Goal: Information Seeking & Learning: Compare options

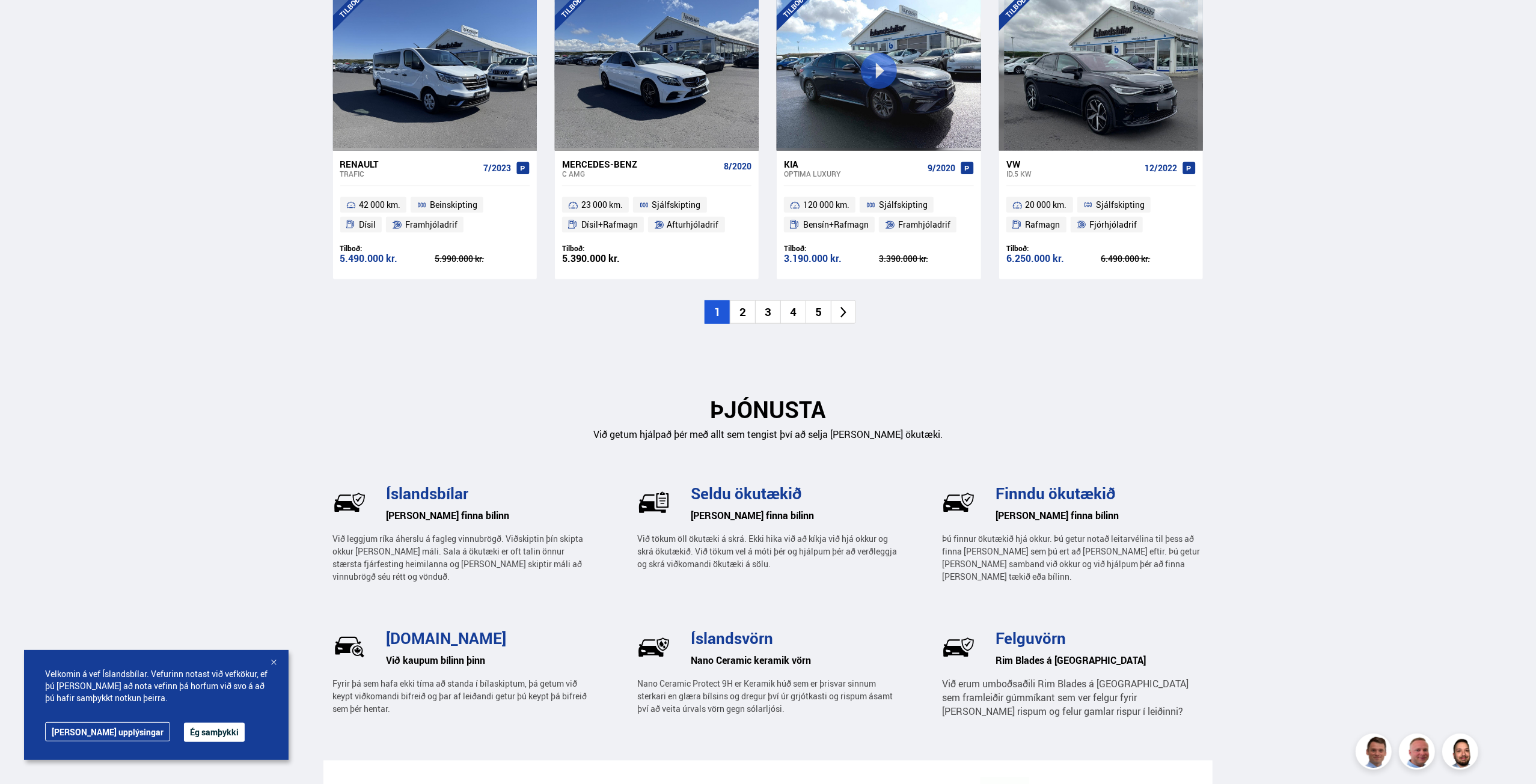
scroll to position [1310, 0]
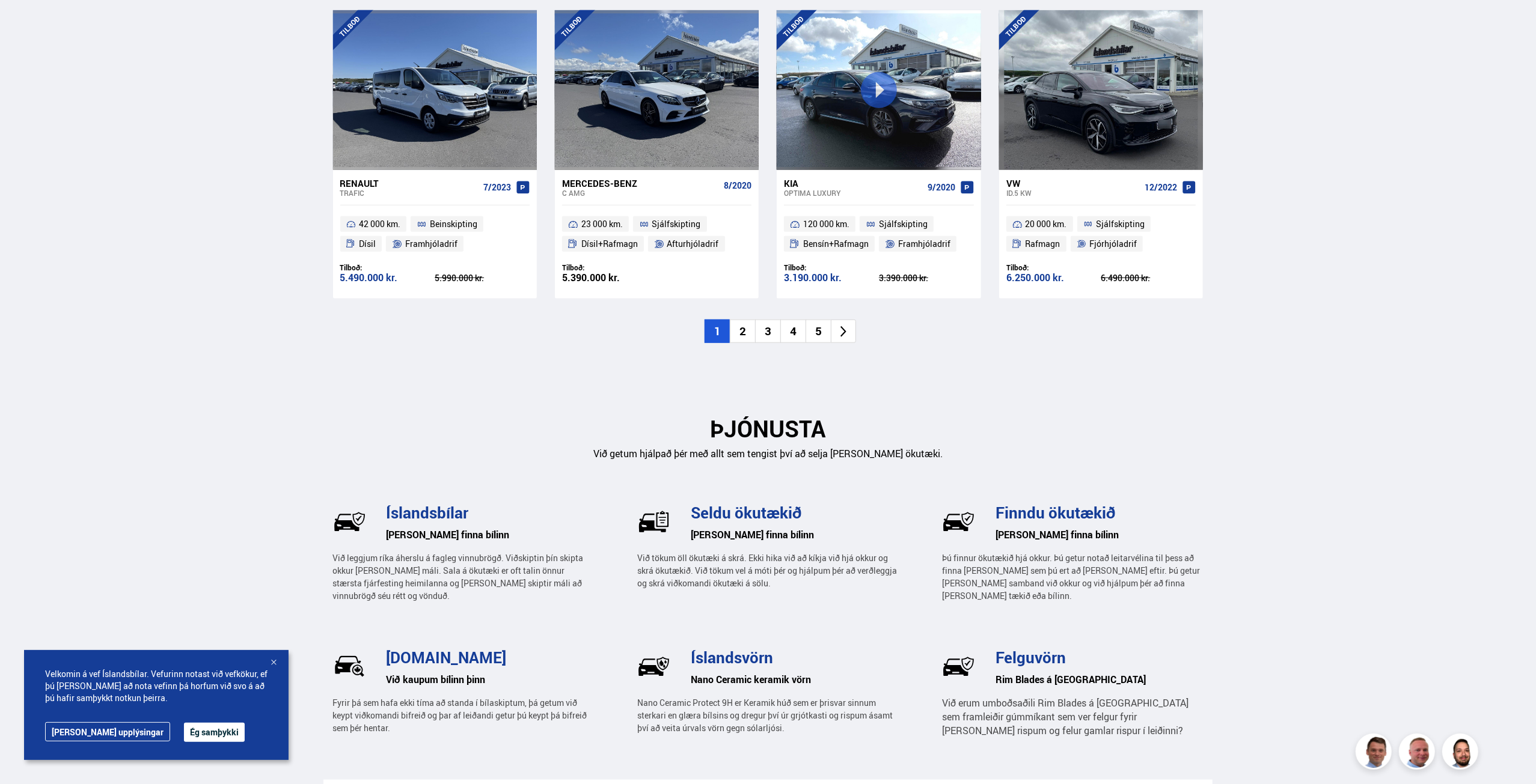
click at [743, 326] on li "2" at bounding box center [742, 331] width 25 height 23
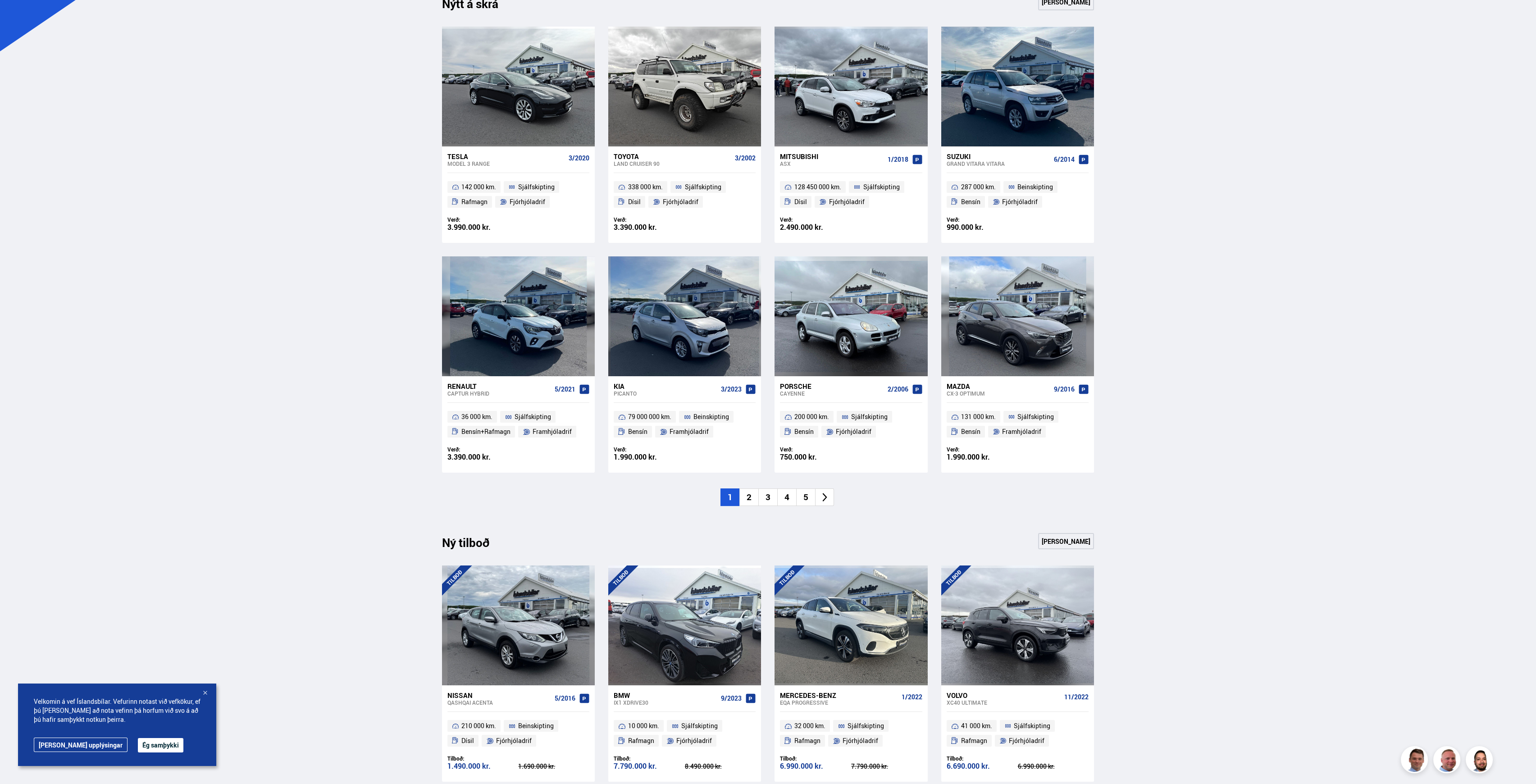
scroll to position [440, 0]
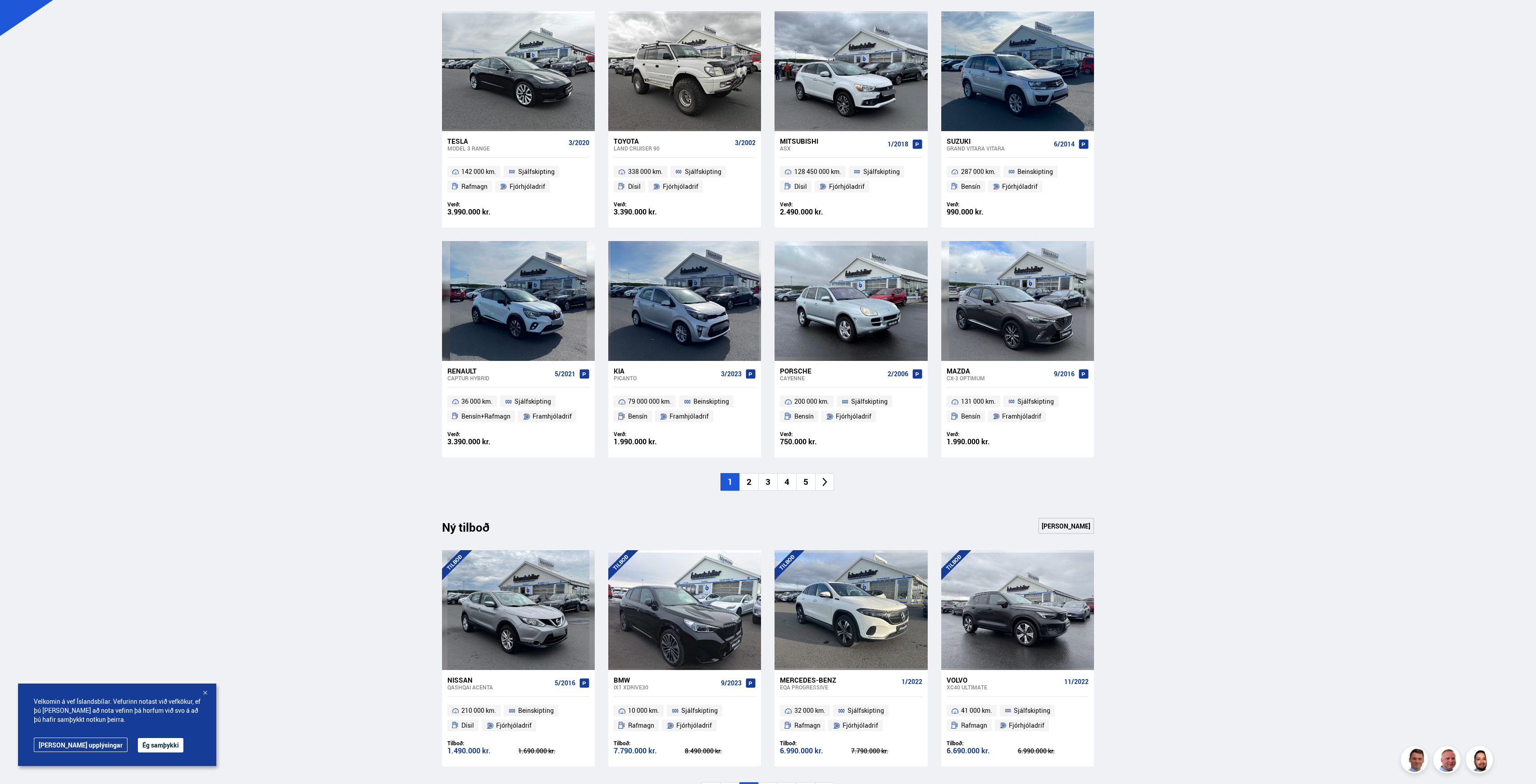
click at [752, 481] on li "2" at bounding box center [749, 481] width 19 height 17
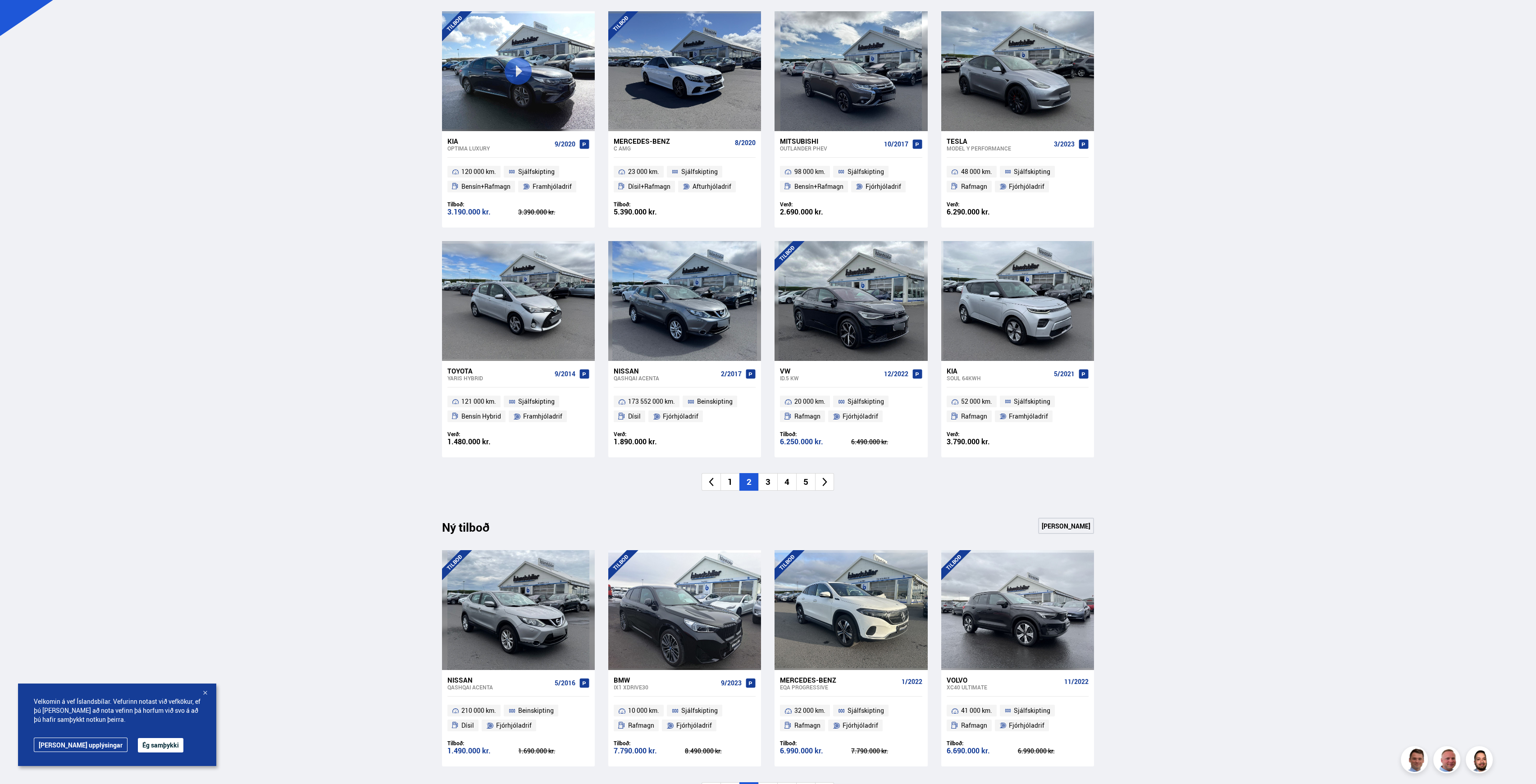
click at [768, 478] on li "3" at bounding box center [768, 481] width 19 height 17
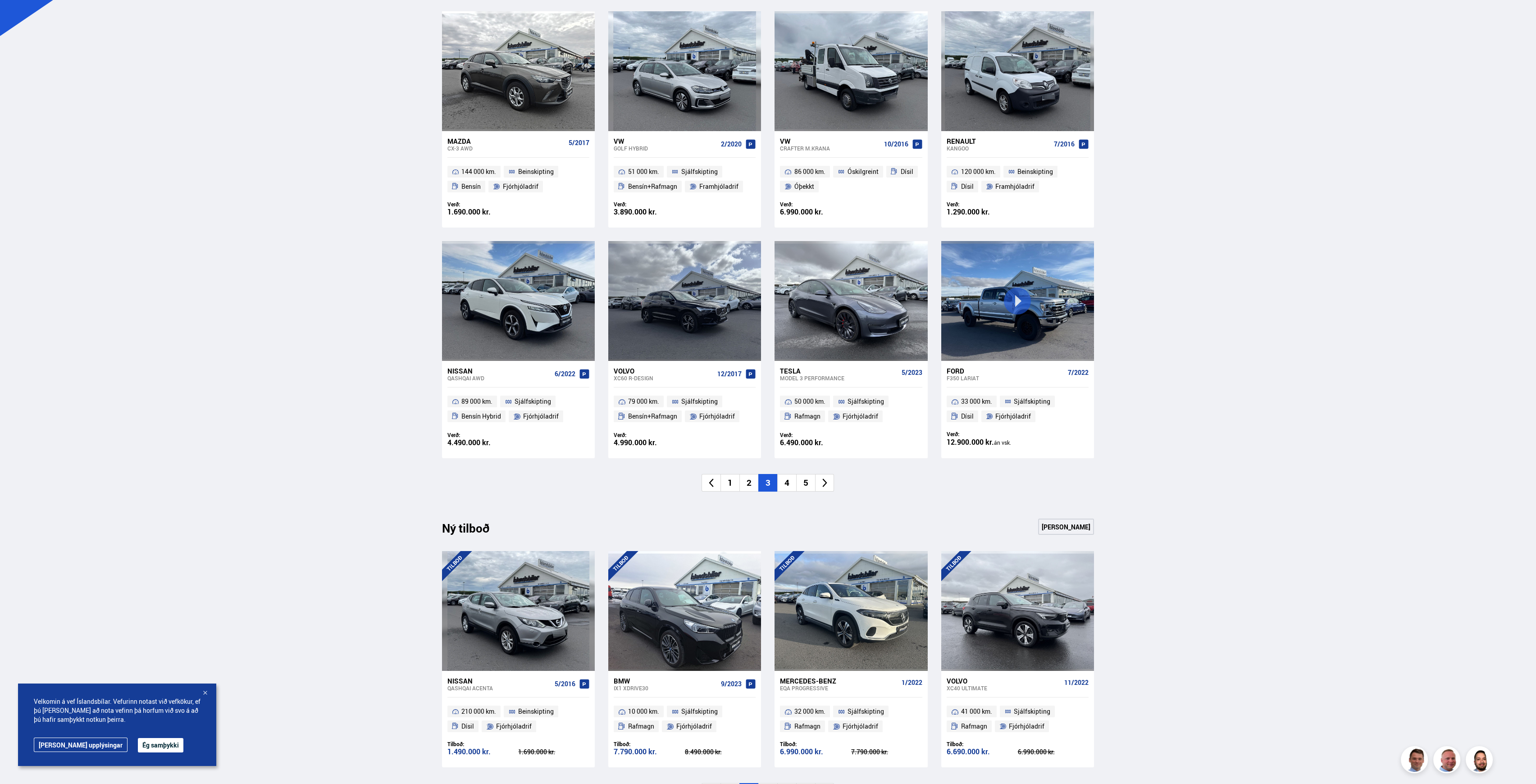
click at [788, 488] on li "4" at bounding box center [786, 482] width 19 height 17
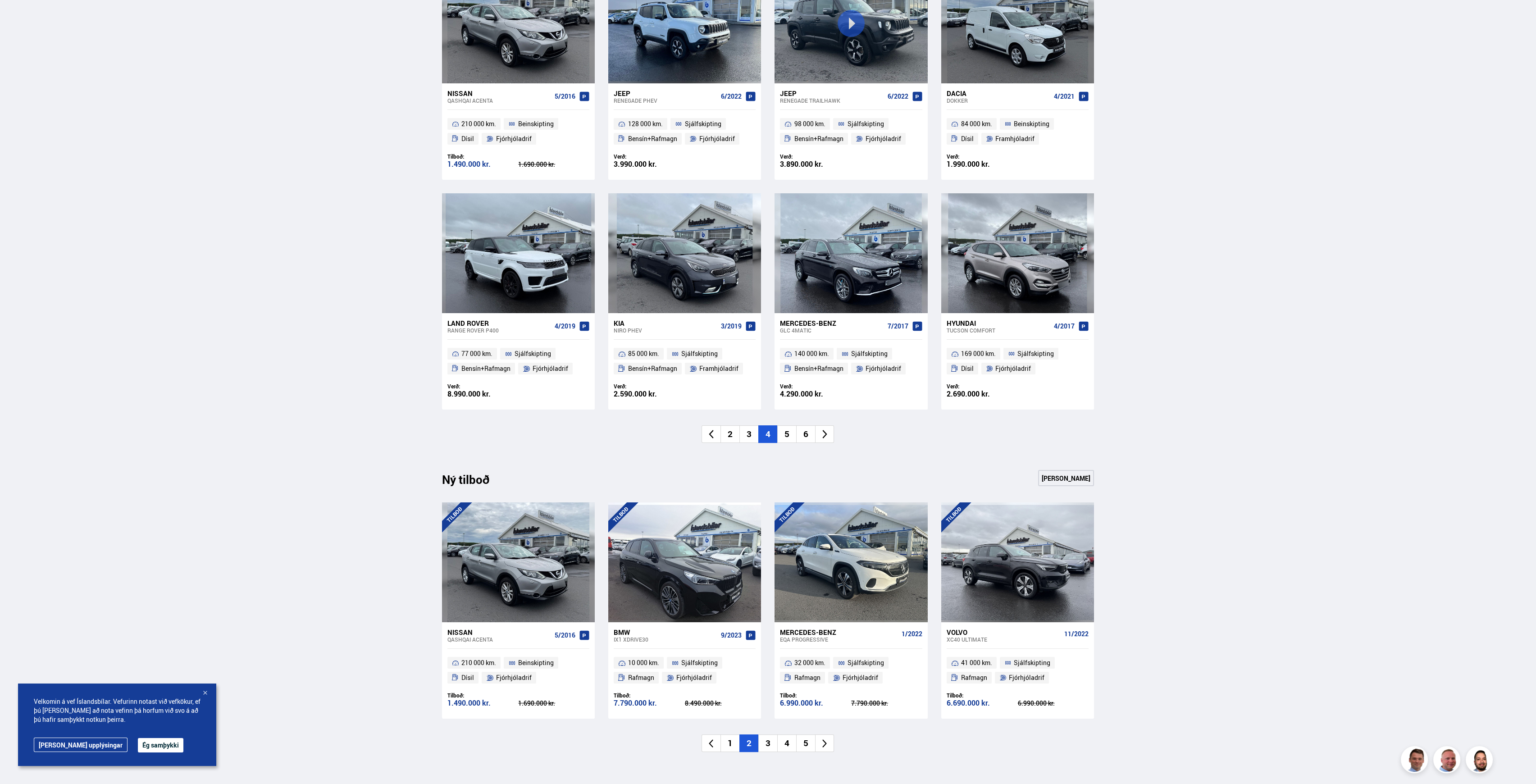
scroll to position [485, 0]
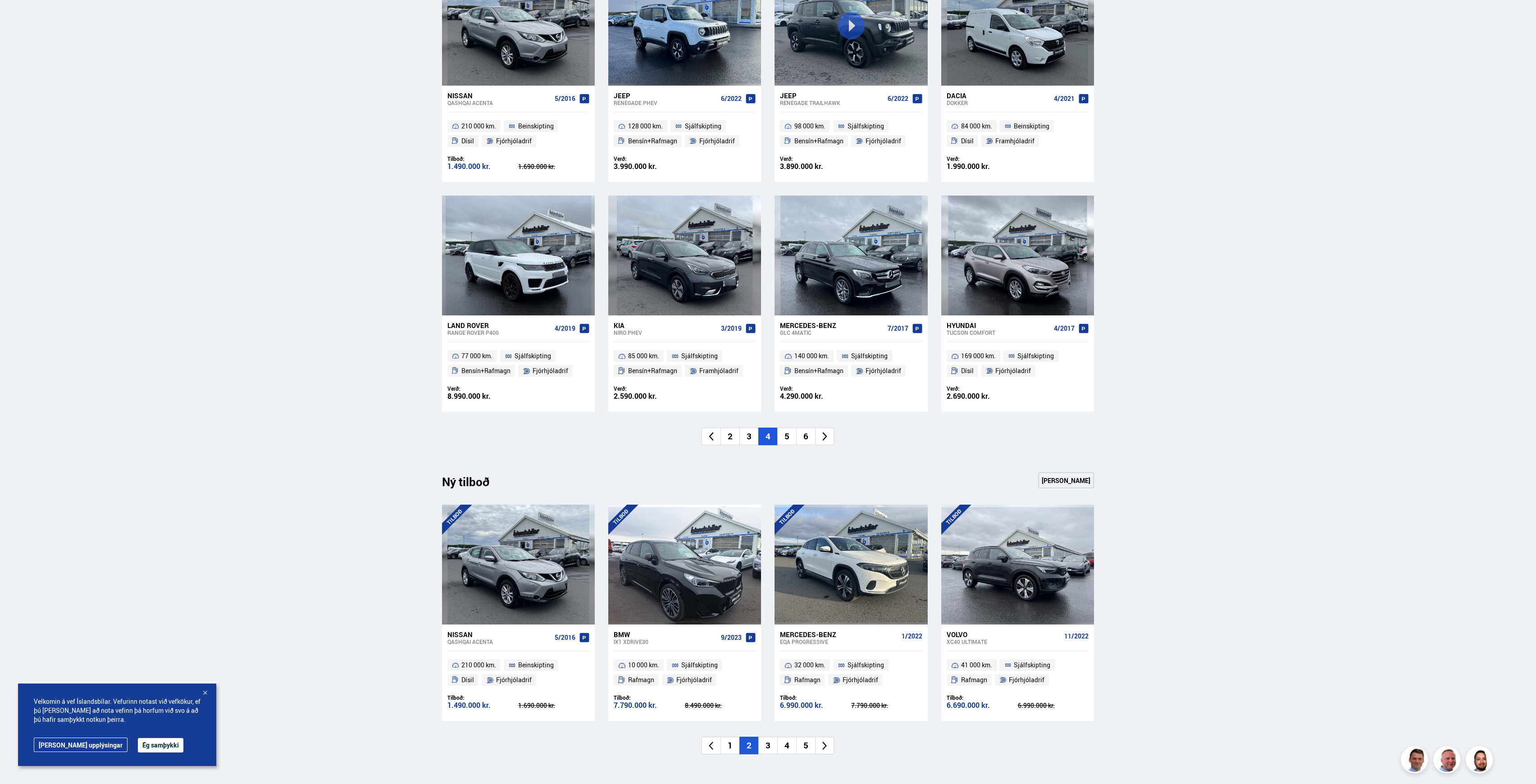
click at [786, 434] on li "5" at bounding box center [786, 436] width 19 height 17
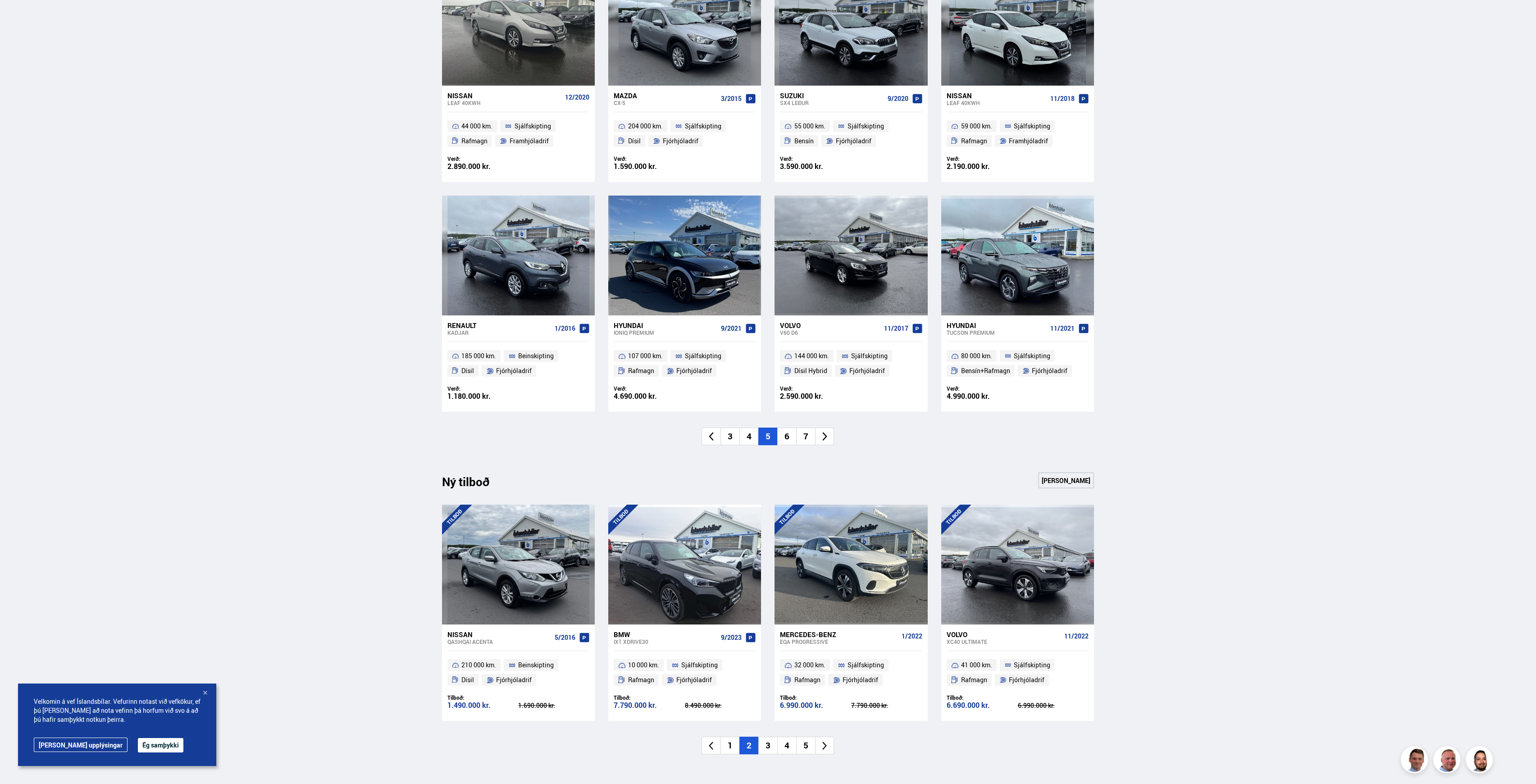
click at [789, 434] on li "6" at bounding box center [786, 436] width 19 height 17
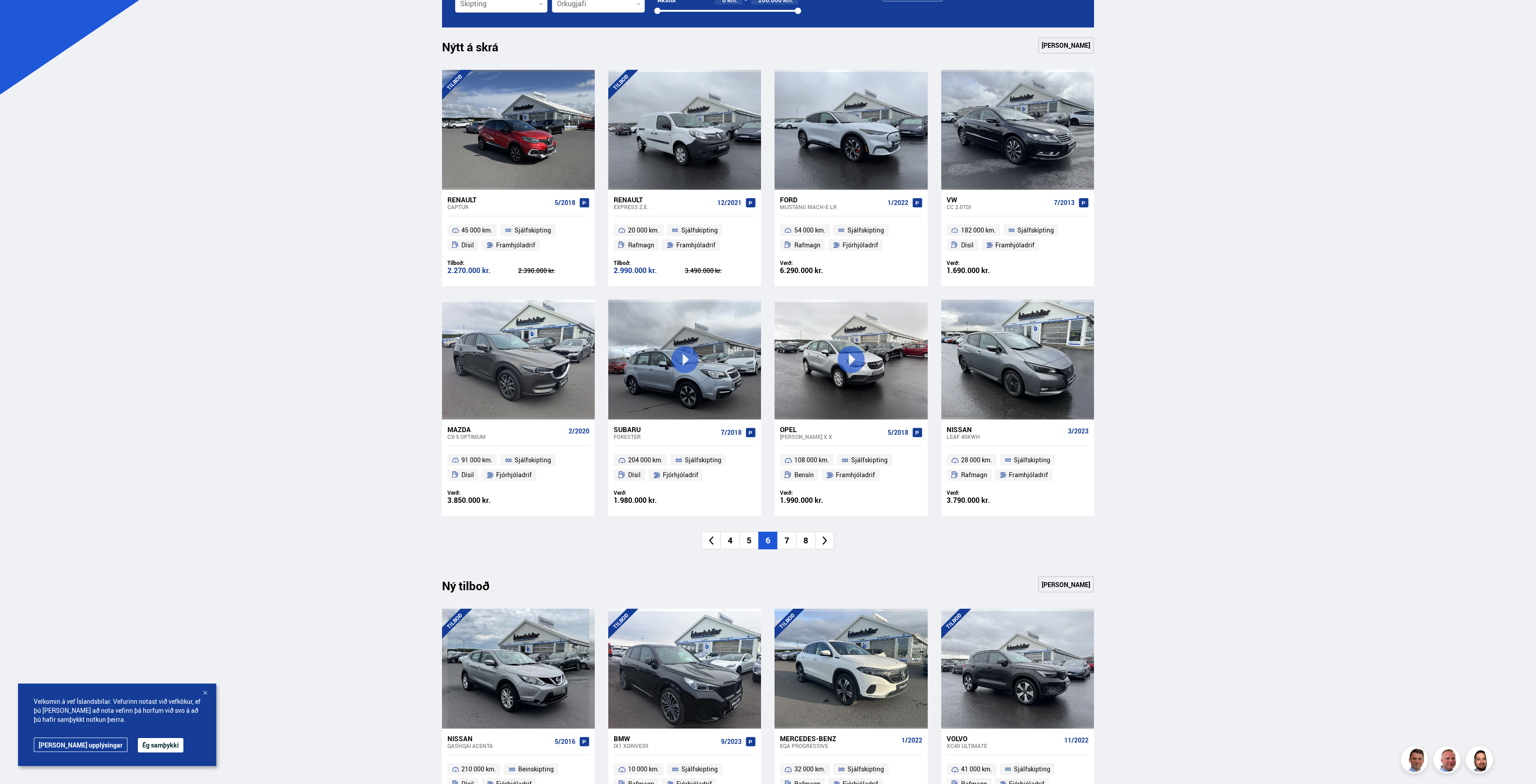
scroll to position [383, 0]
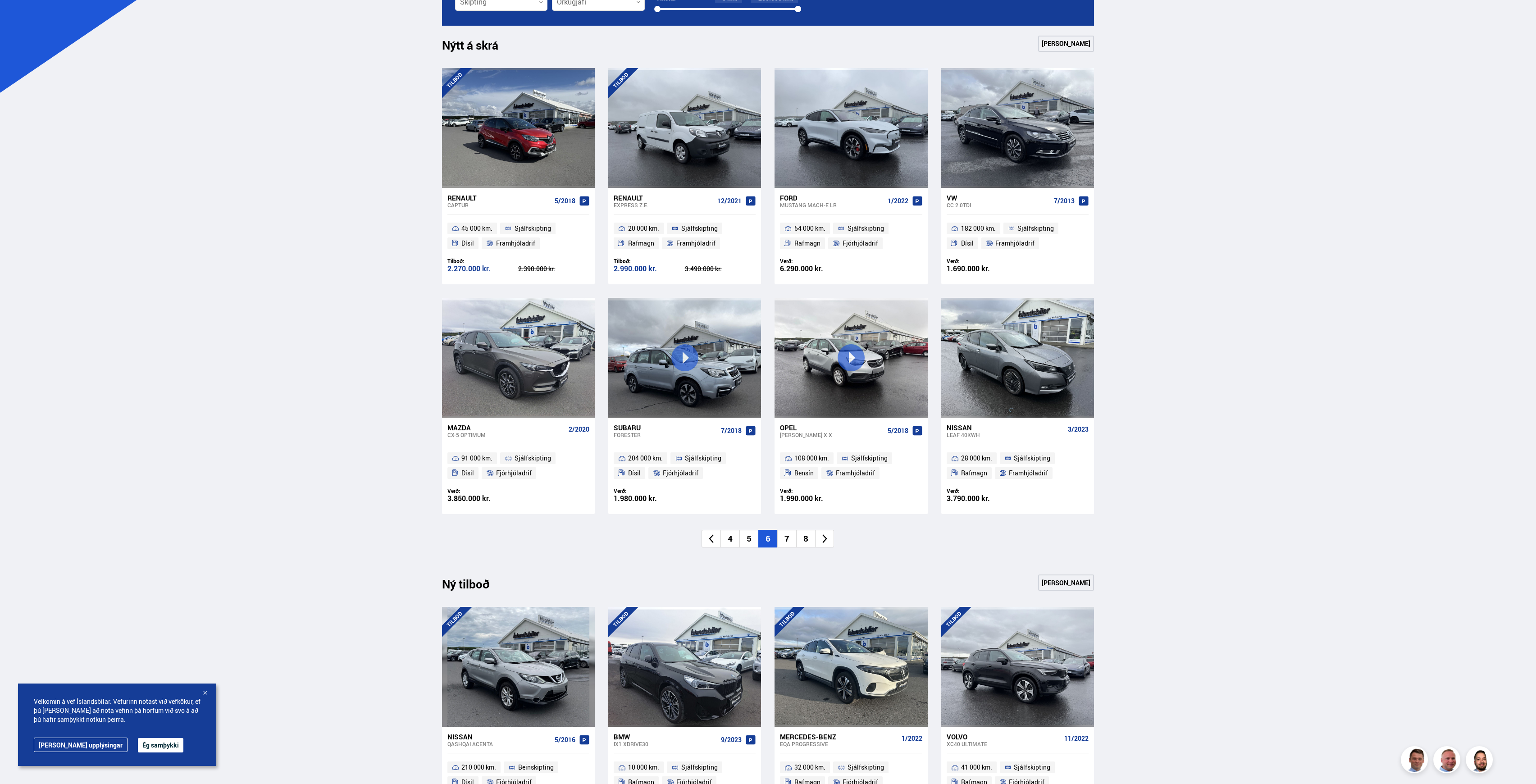
click at [784, 537] on li "7" at bounding box center [786, 538] width 19 height 17
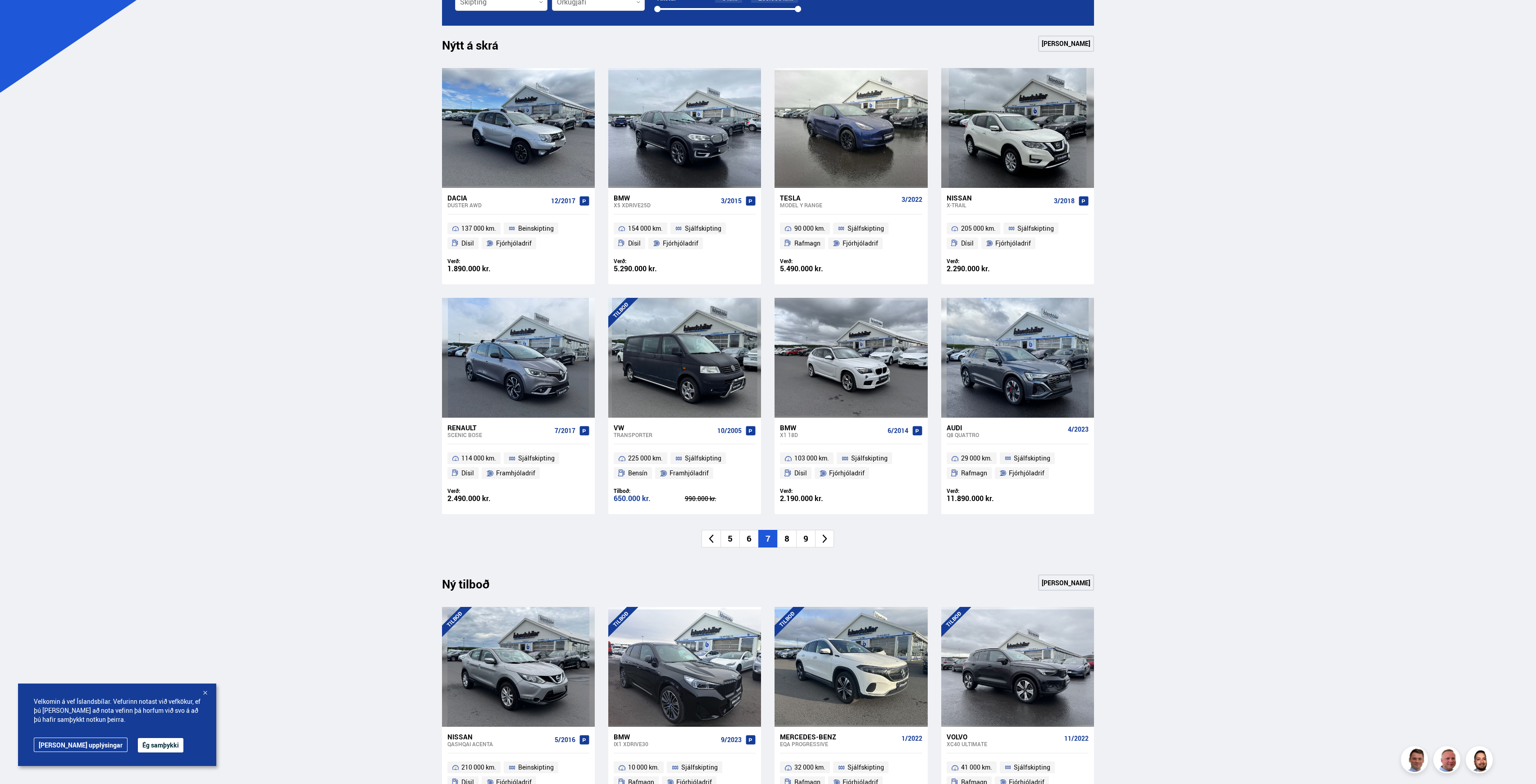
click at [784, 537] on li "8" at bounding box center [786, 538] width 19 height 17
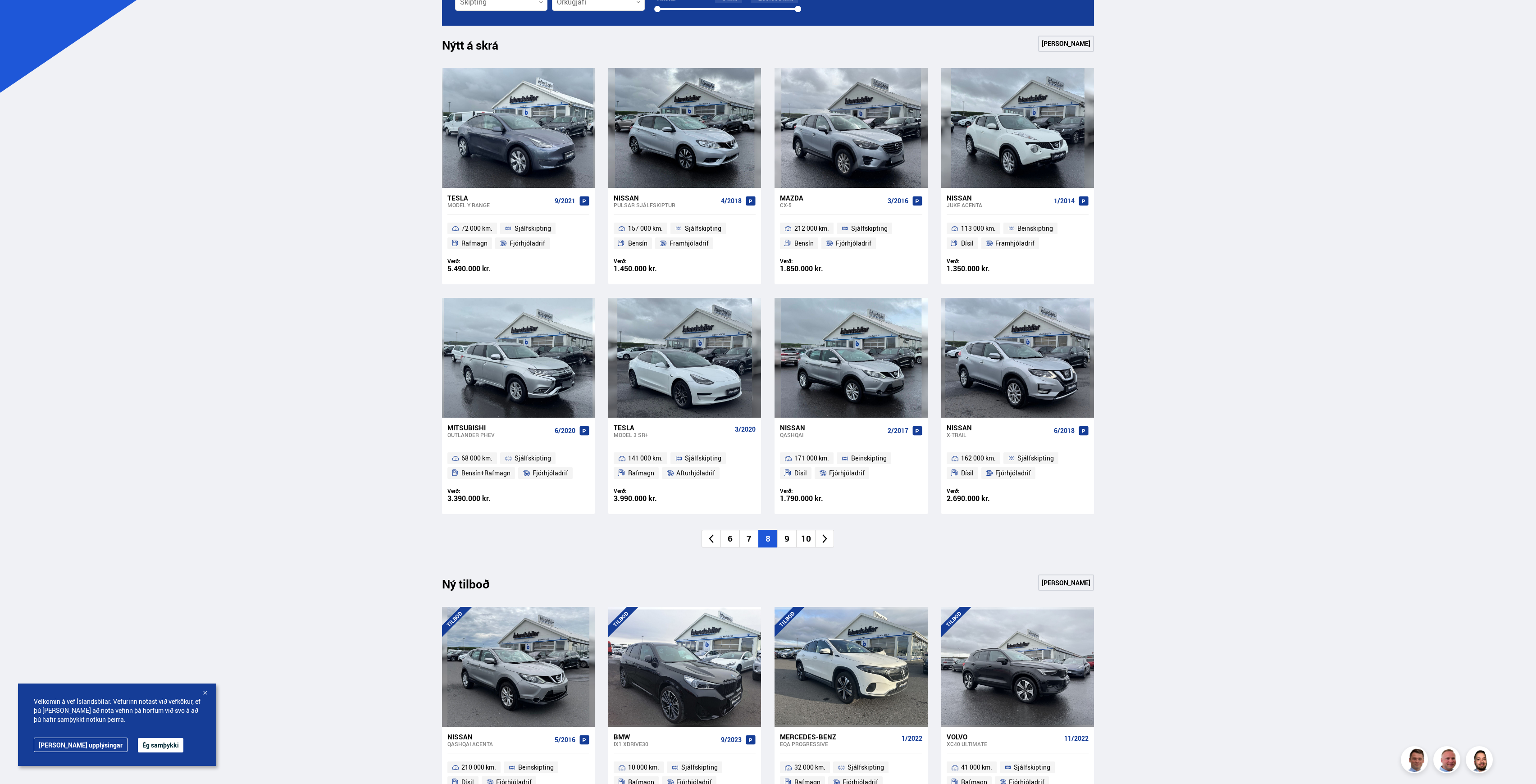
click at [784, 537] on li "9" at bounding box center [786, 538] width 19 height 17
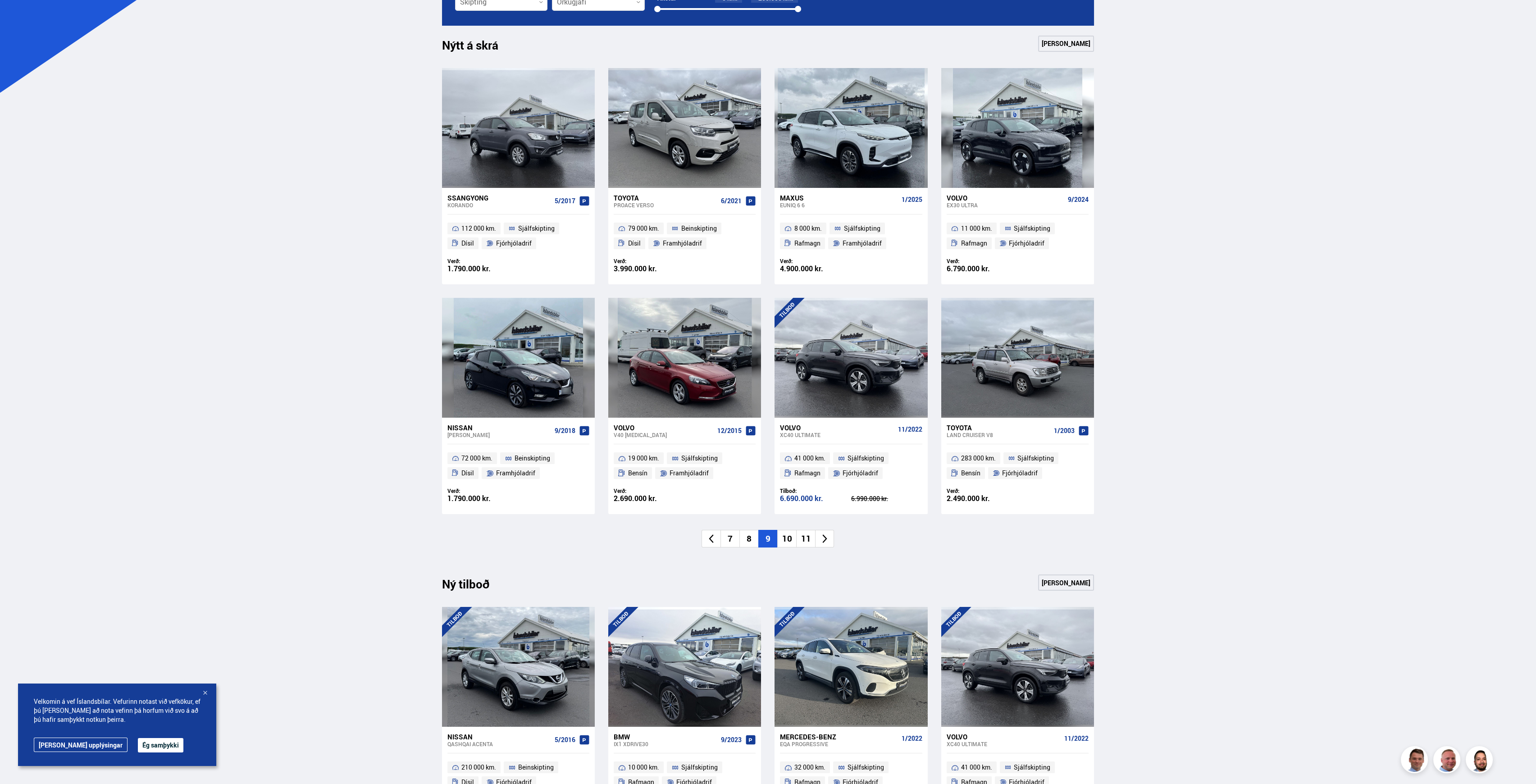
click at [784, 537] on li "10" at bounding box center [786, 538] width 19 height 17
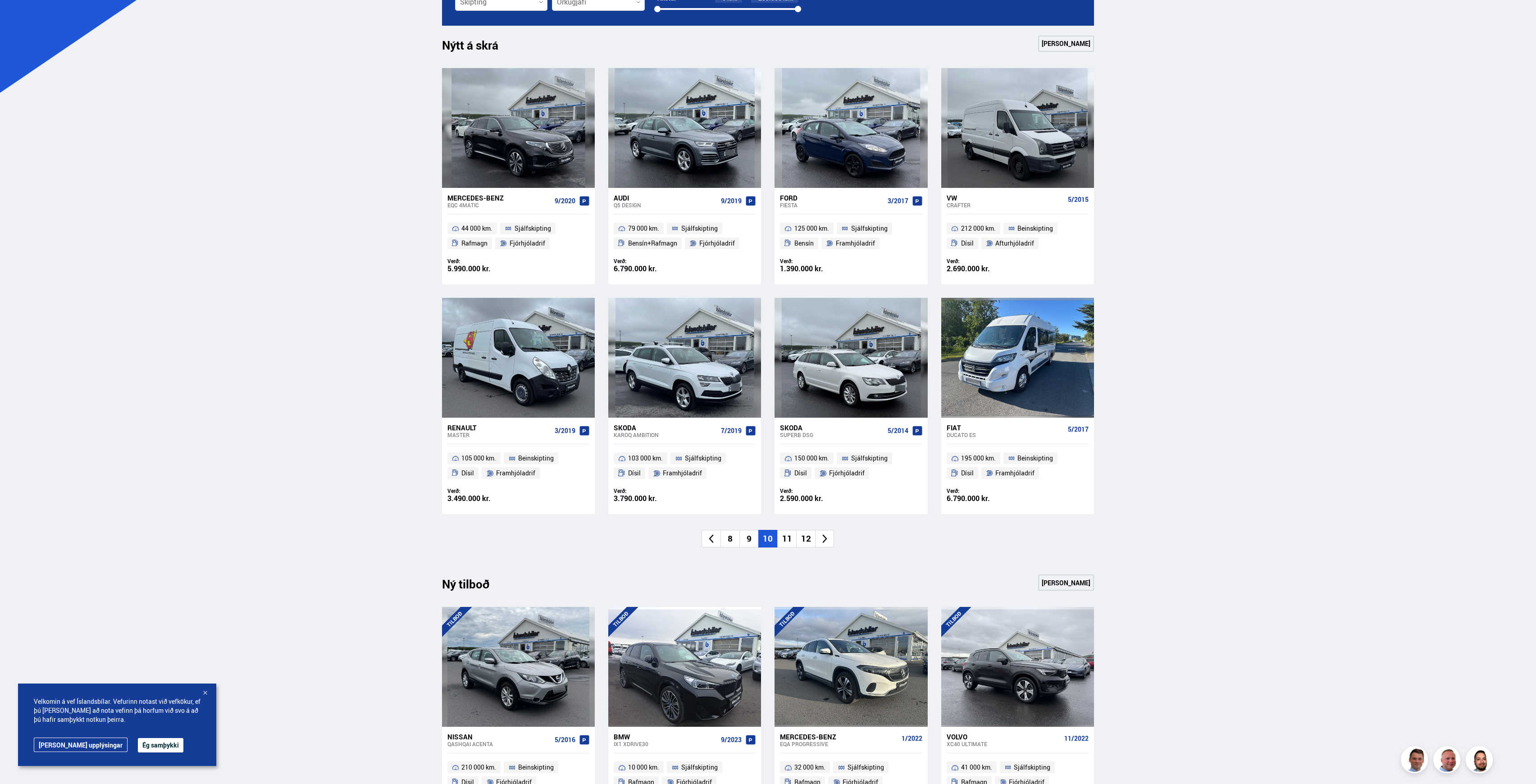
click at [784, 537] on li "11" at bounding box center [786, 538] width 19 height 17
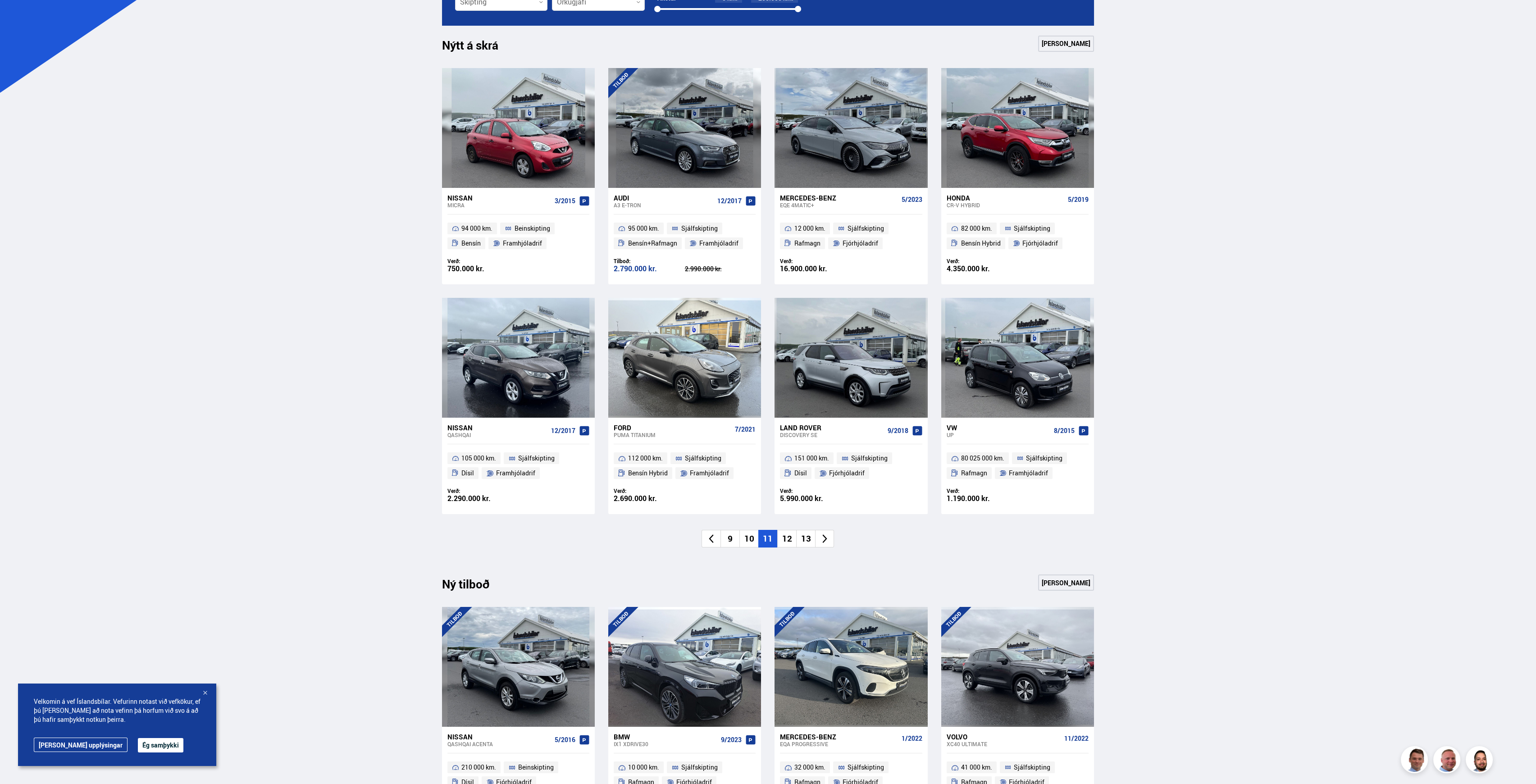
click at [784, 537] on li "12" at bounding box center [786, 538] width 19 height 17
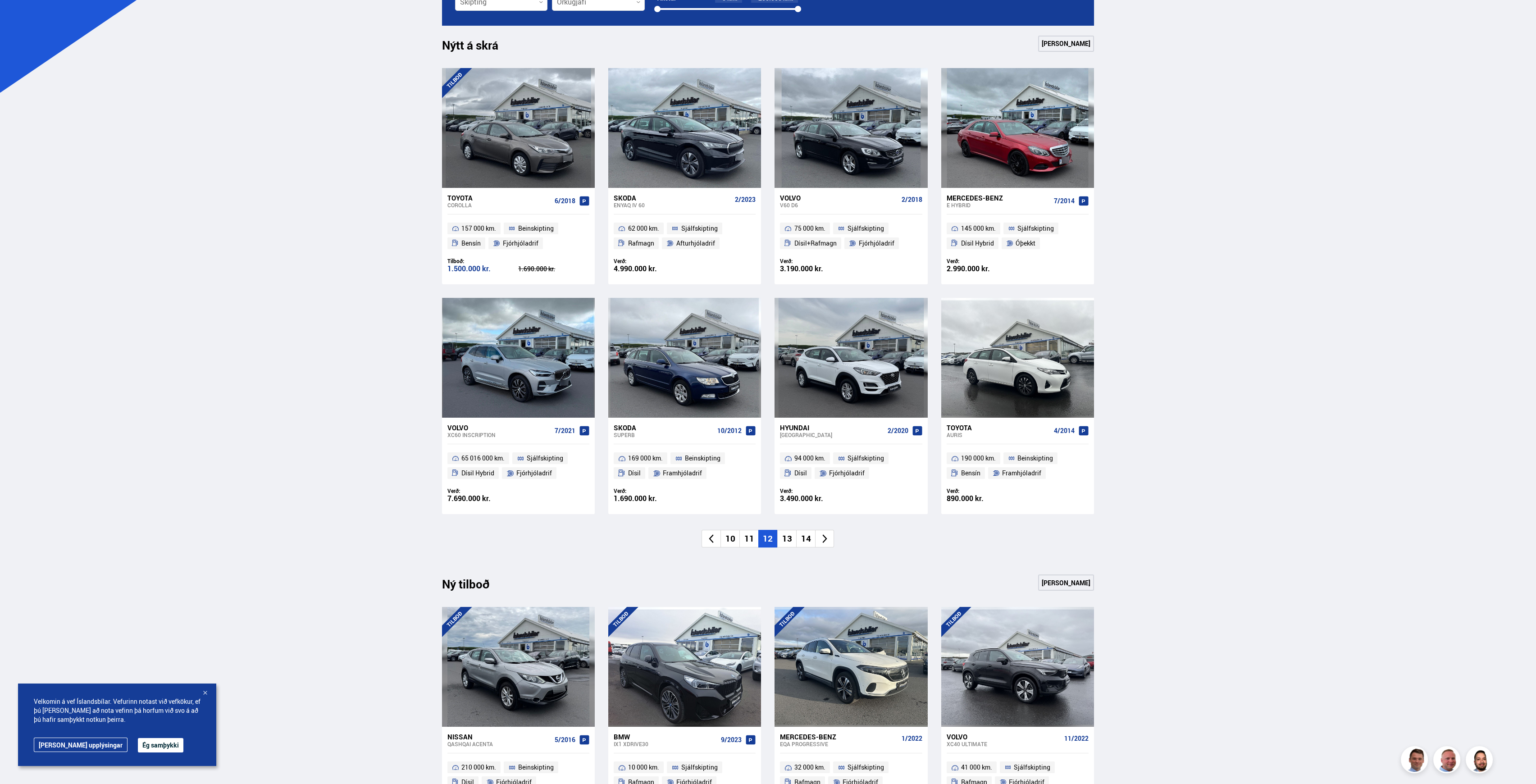
click at [784, 537] on li "13" at bounding box center [786, 538] width 19 height 17
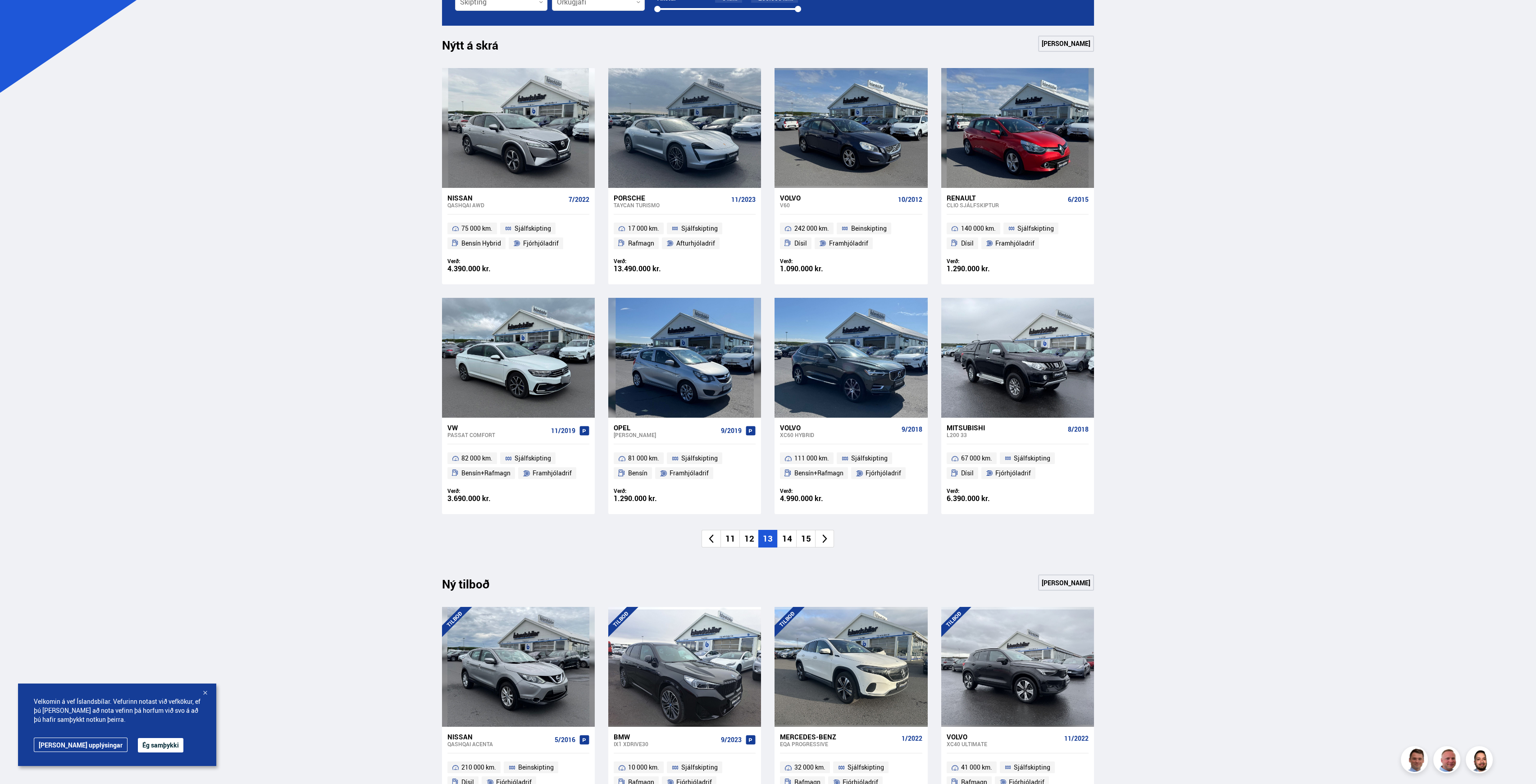
click at [784, 537] on li "14" at bounding box center [786, 538] width 19 height 17
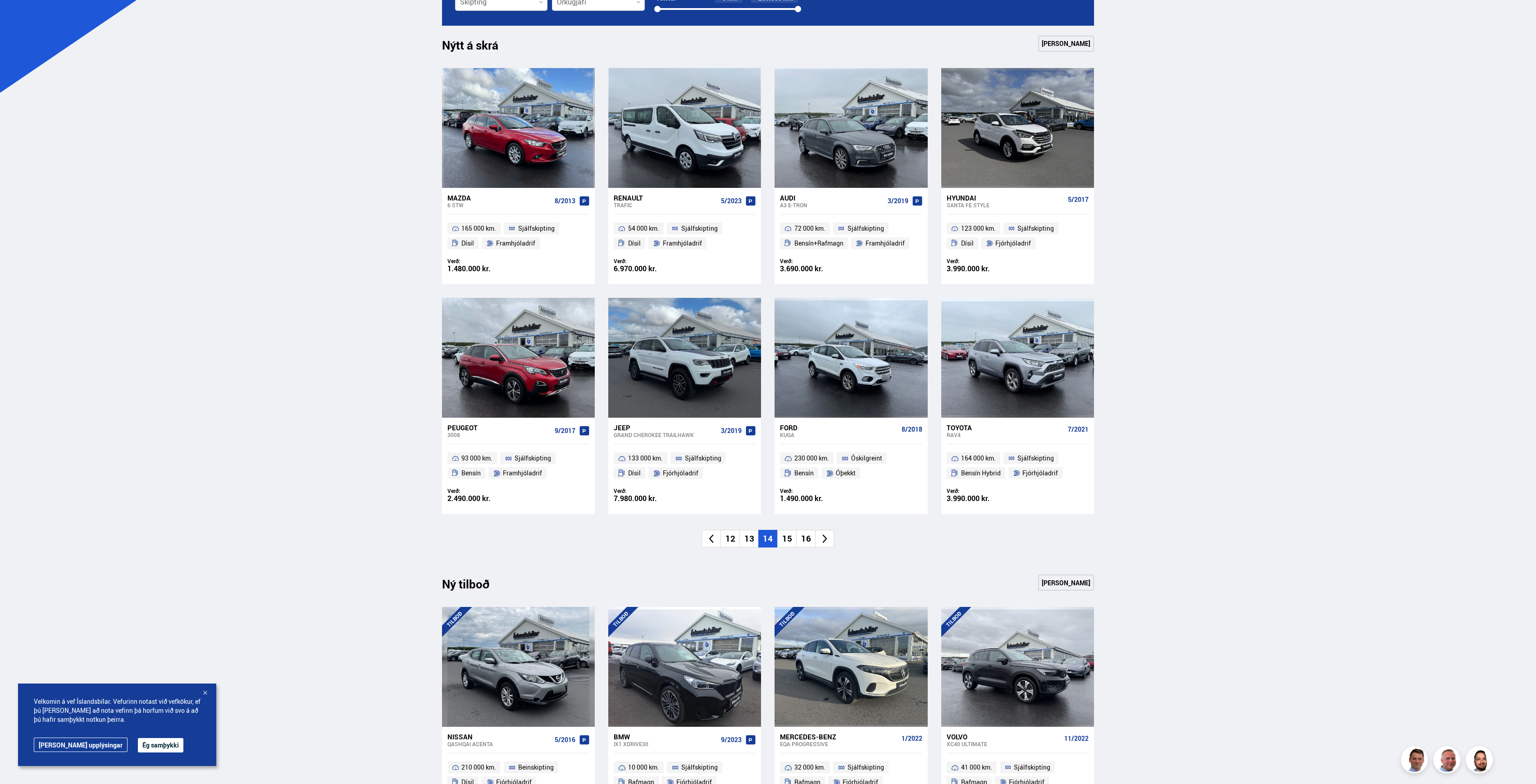
click at [784, 537] on li "15" at bounding box center [786, 538] width 19 height 17
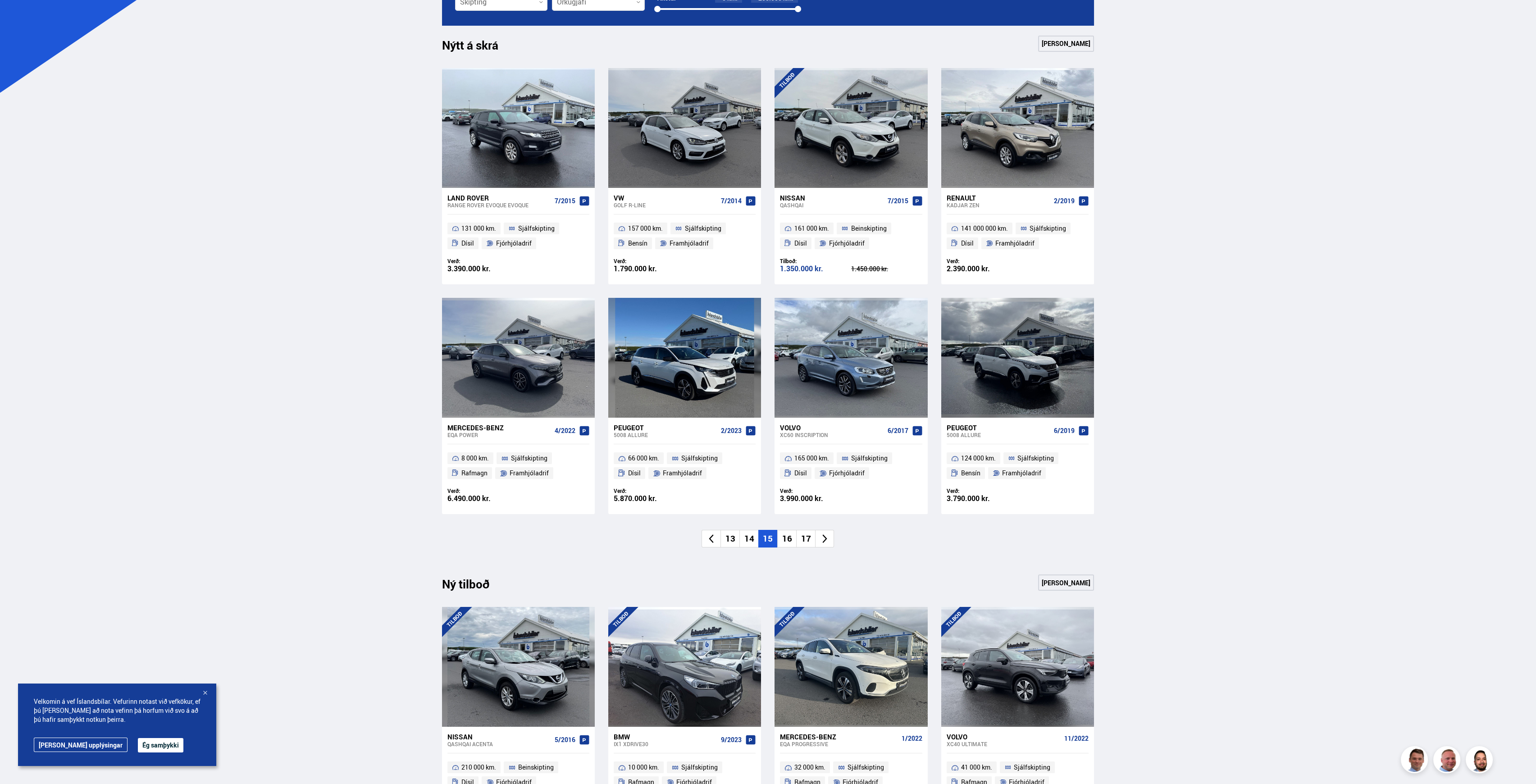
click at [784, 537] on li "16" at bounding box center [786, 538] width 19 height 17
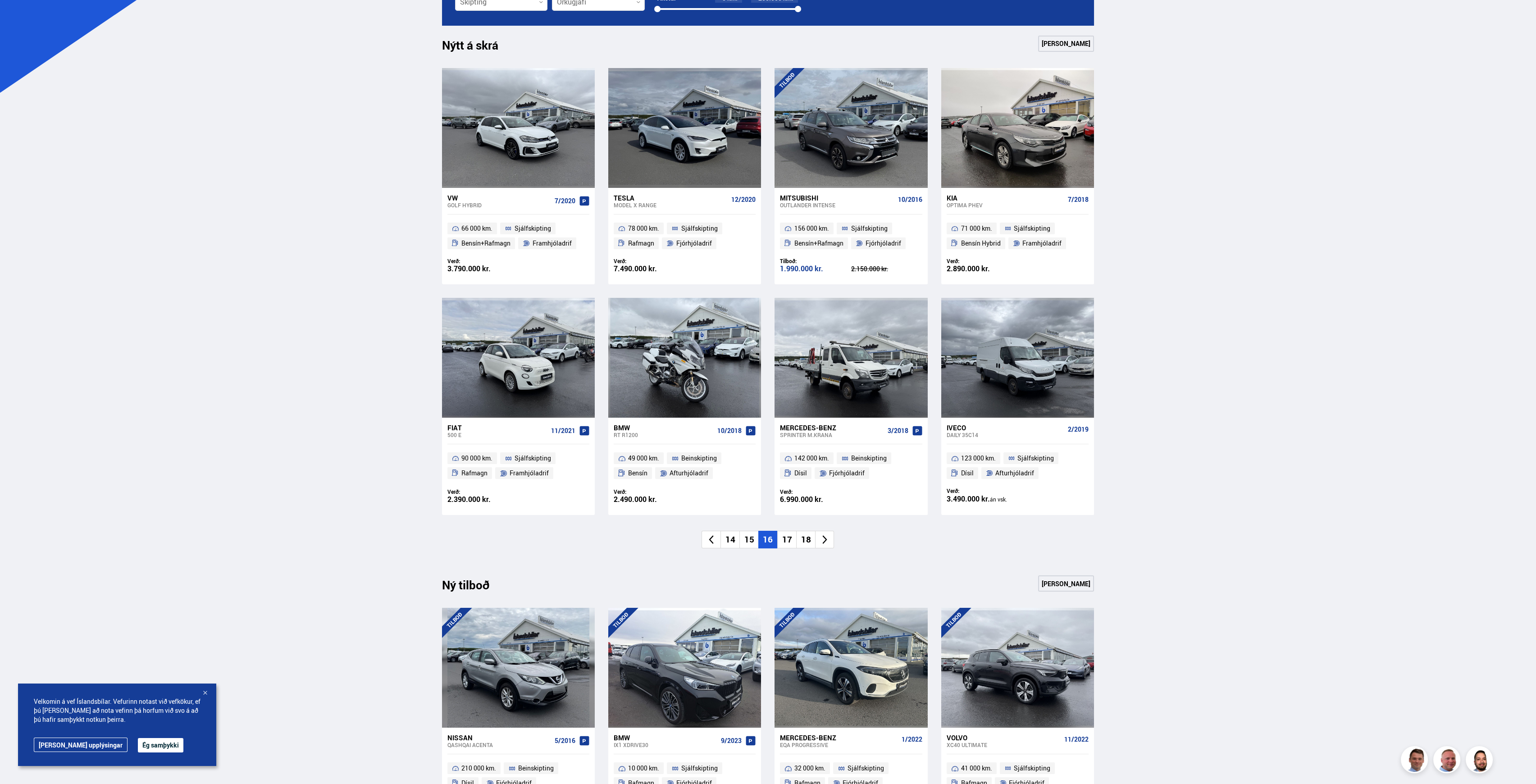
click at [784, 537] on li "17" at bounding box center [786, 539] width 19 height 17
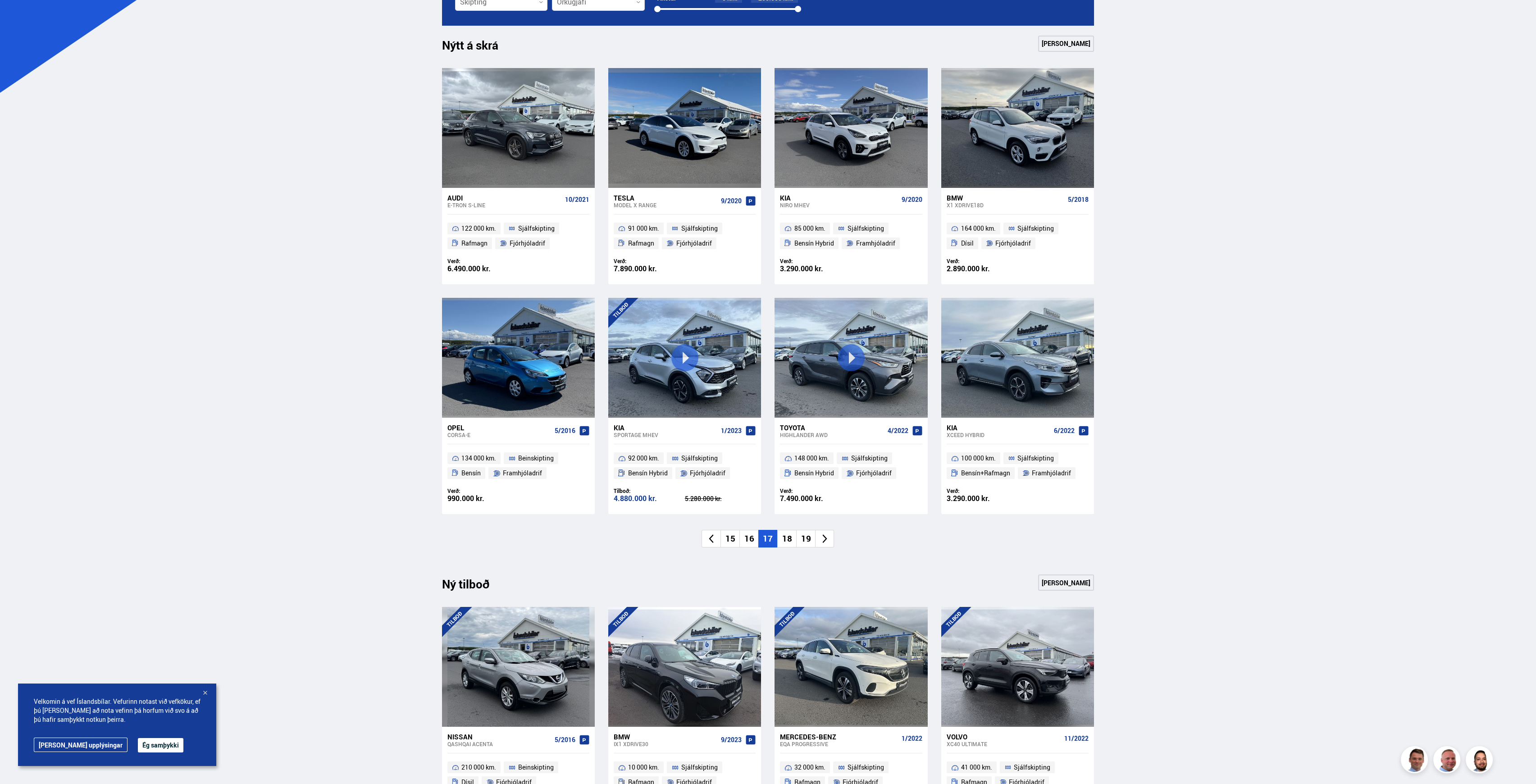
click at [791, 535] on li "18" at bounding box center [786, 538] width 19 height 17
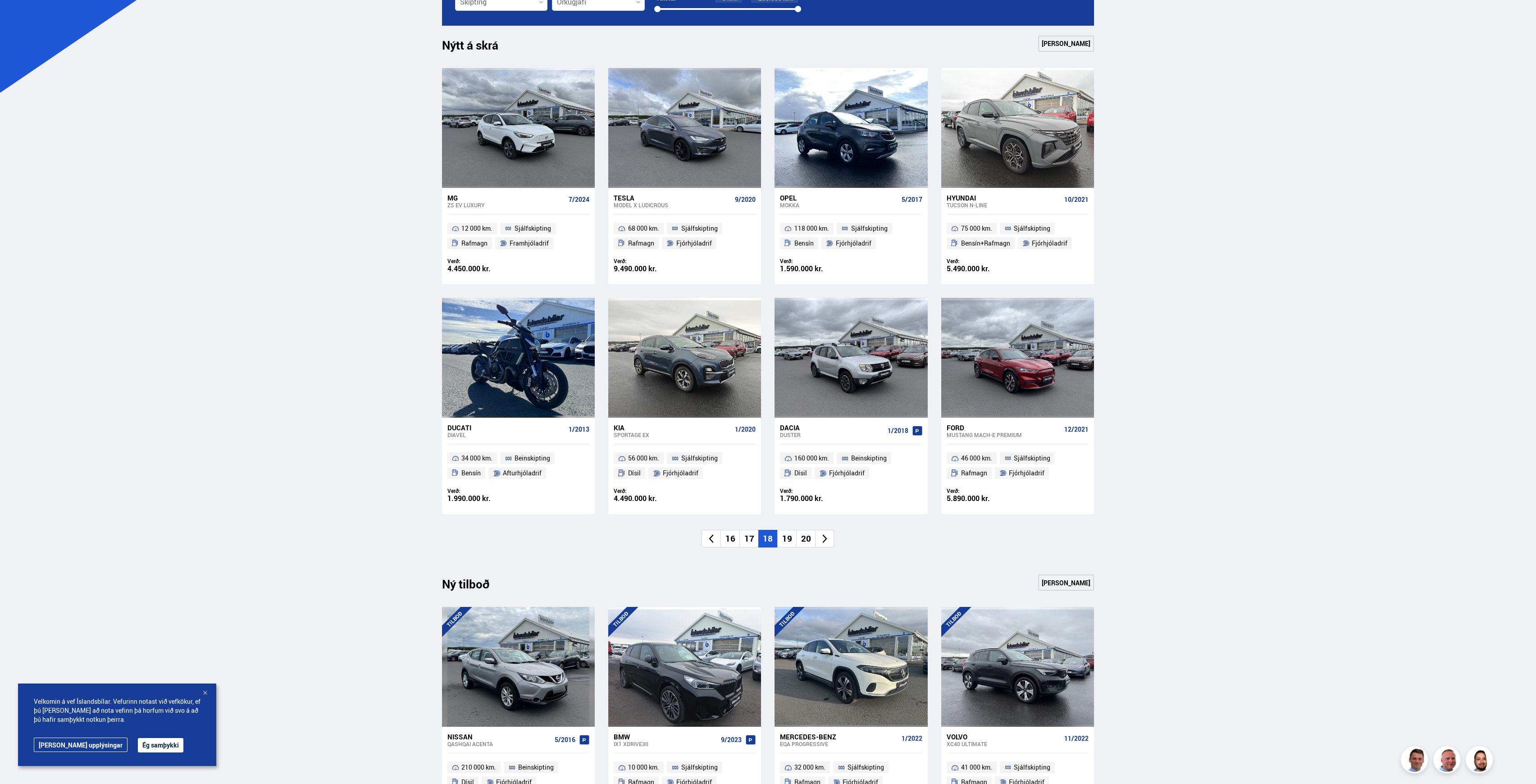
click at [782, 543] on li "19" at bounding box center [786, 538] width 19 height 17
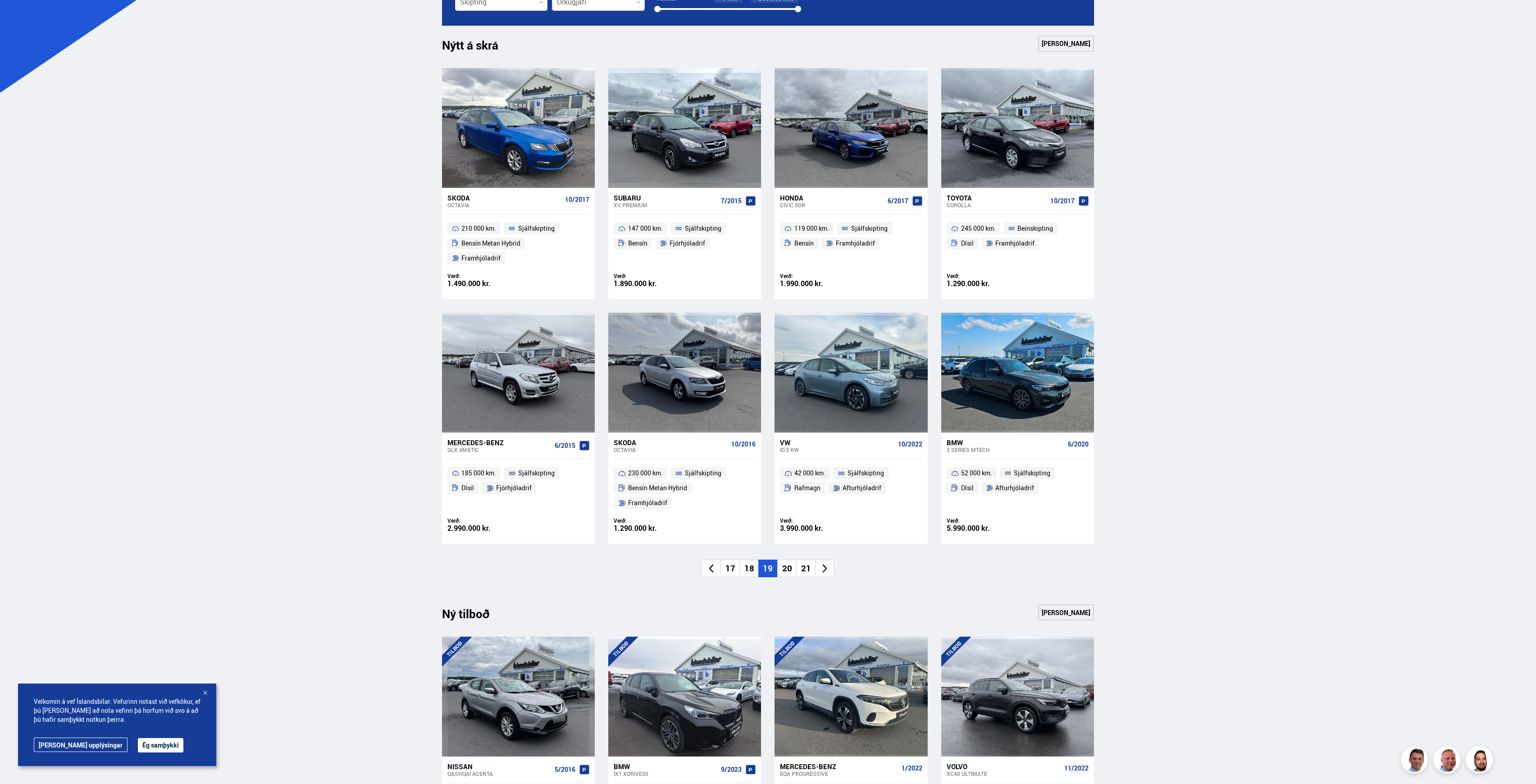
click at [786, 560] on li "20" at bounding box center [786, 568] width 19 height 17
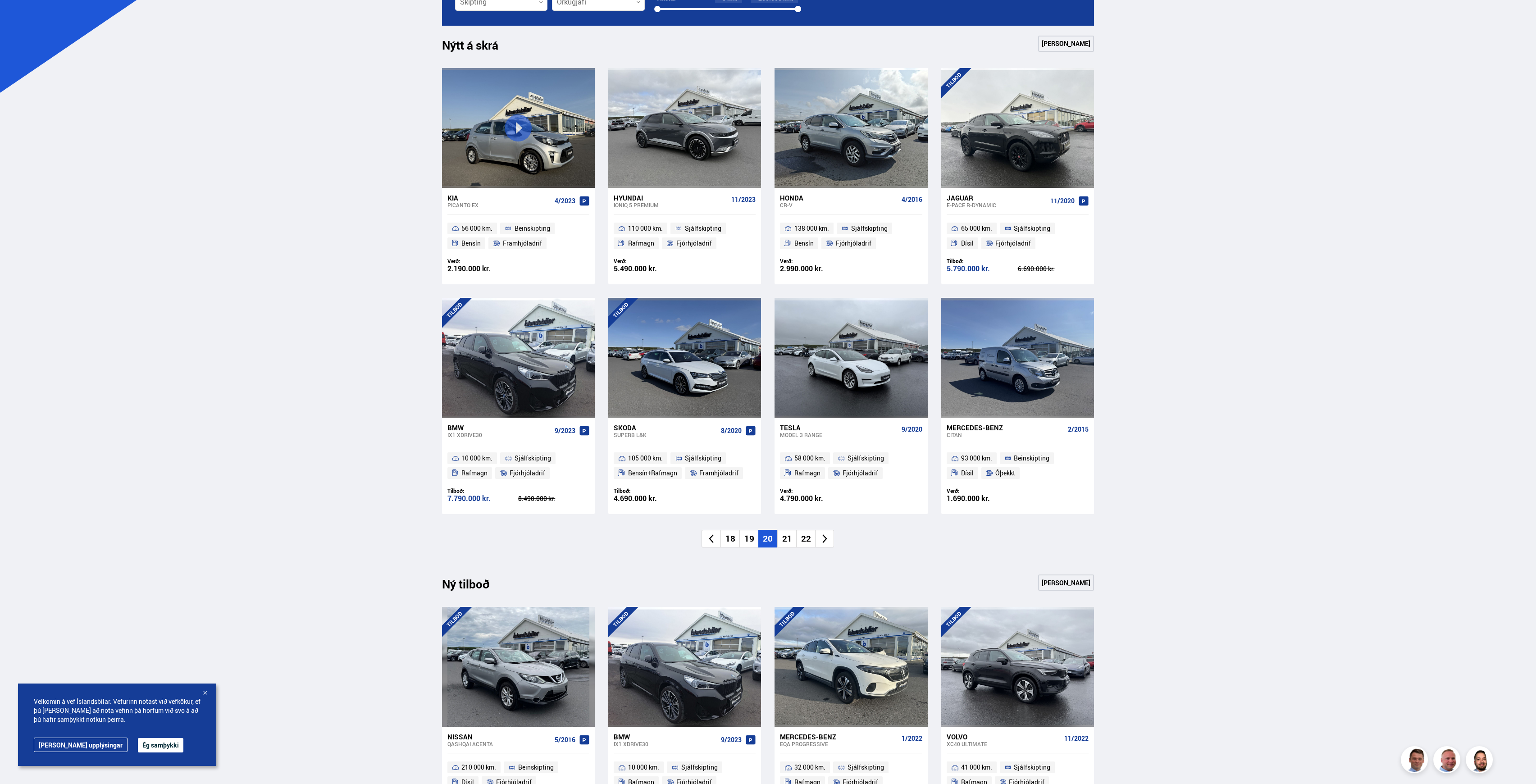
click at [785, 535] on li "21" at bounding box center [786, 538] width 19 height 17
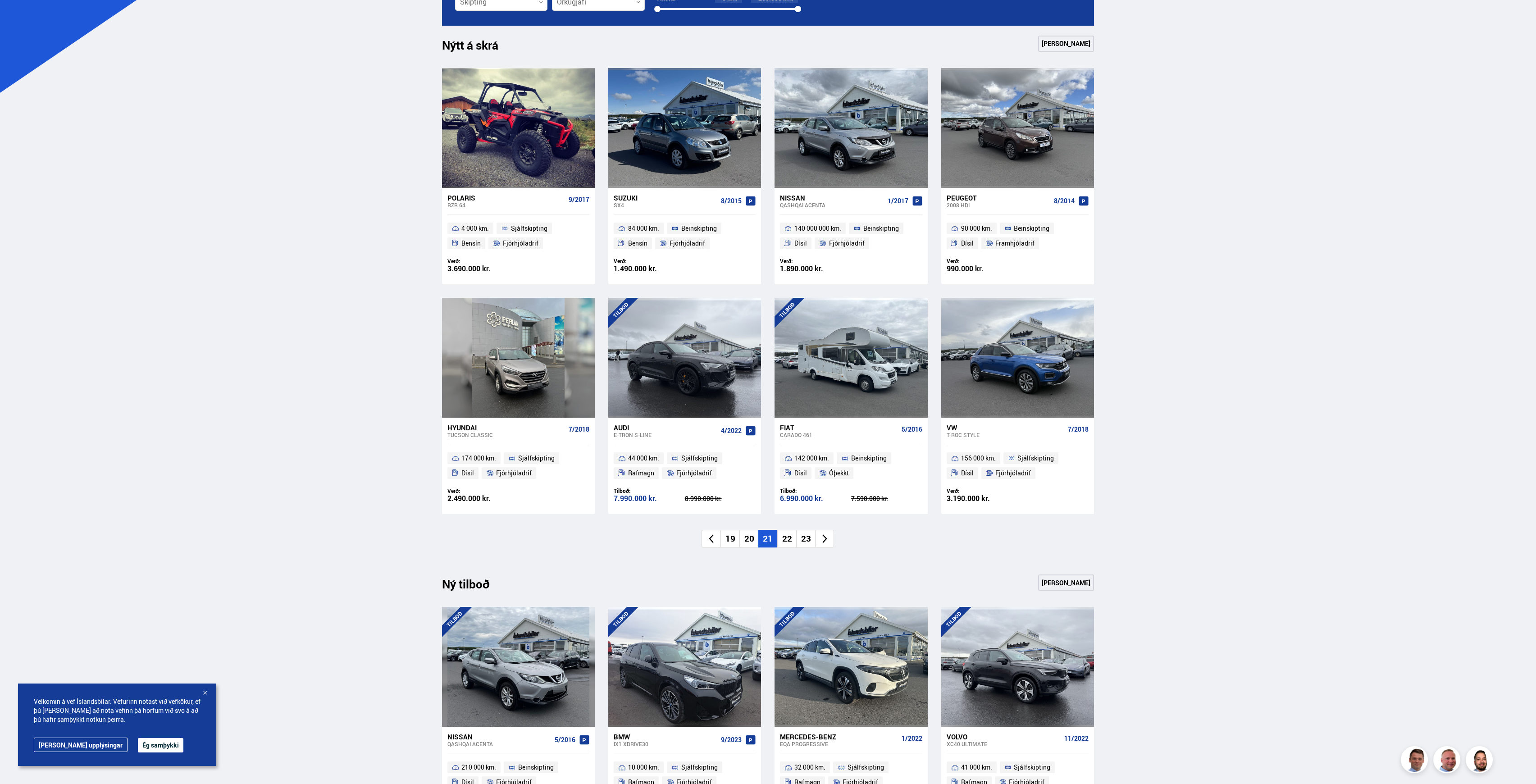
click at [785, 535] on li "22" at bounding box center [786, 538] width 19 height 17
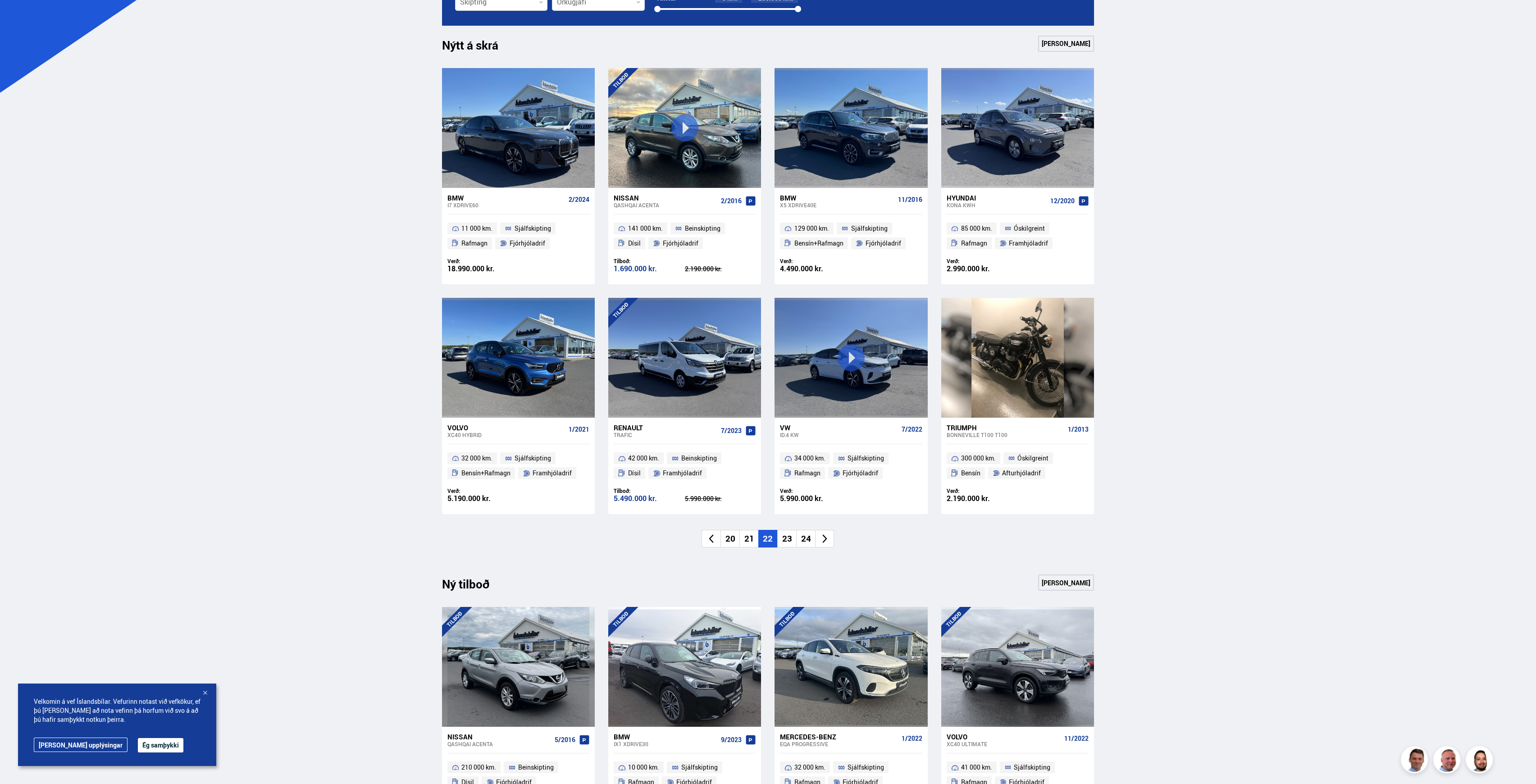
click at [788, 539] on li "23" at bounding box center [786, 538] width 19 height 17
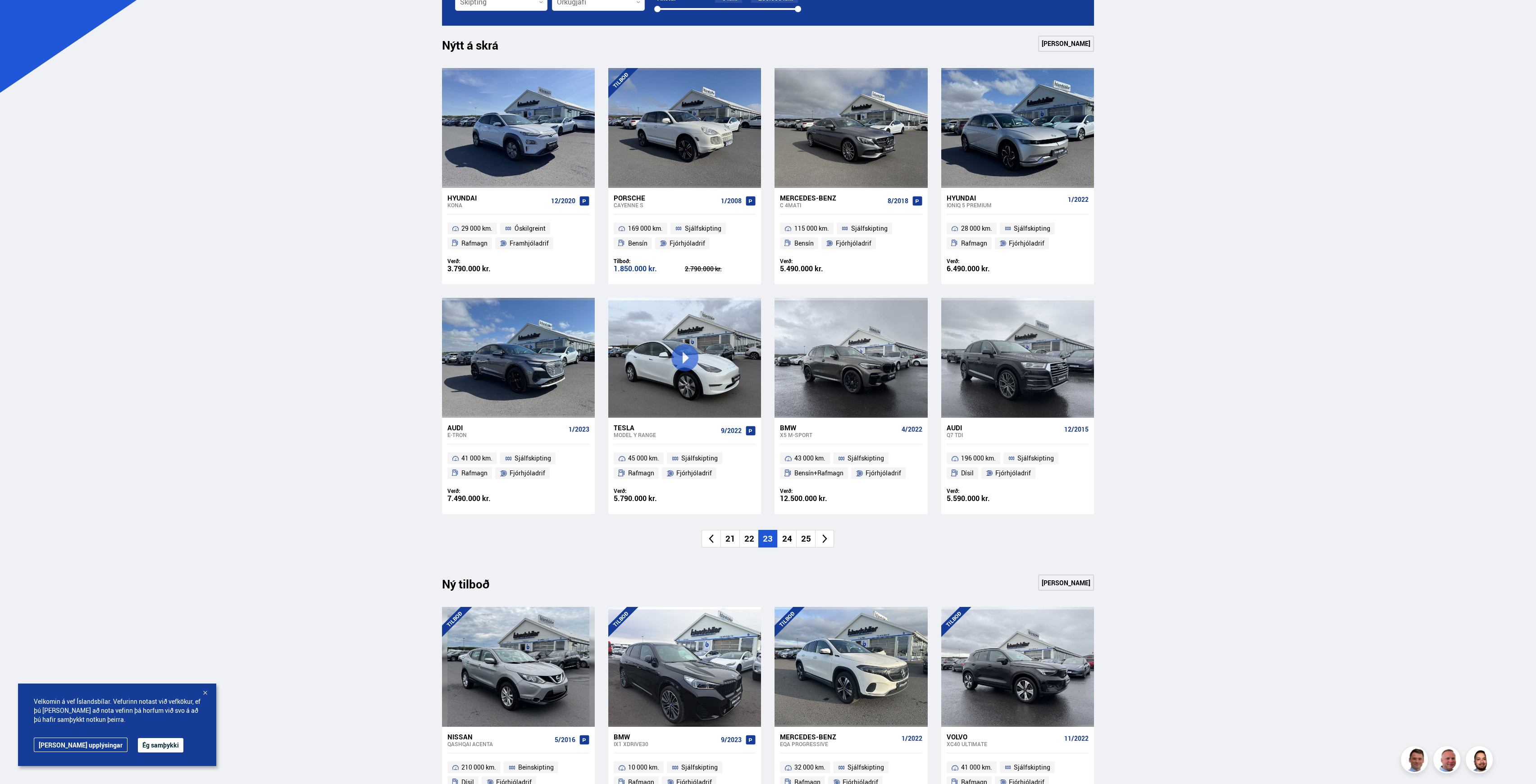
click at [789, 534] on li "24" at bounding box center [786, 538] width 19 height 17
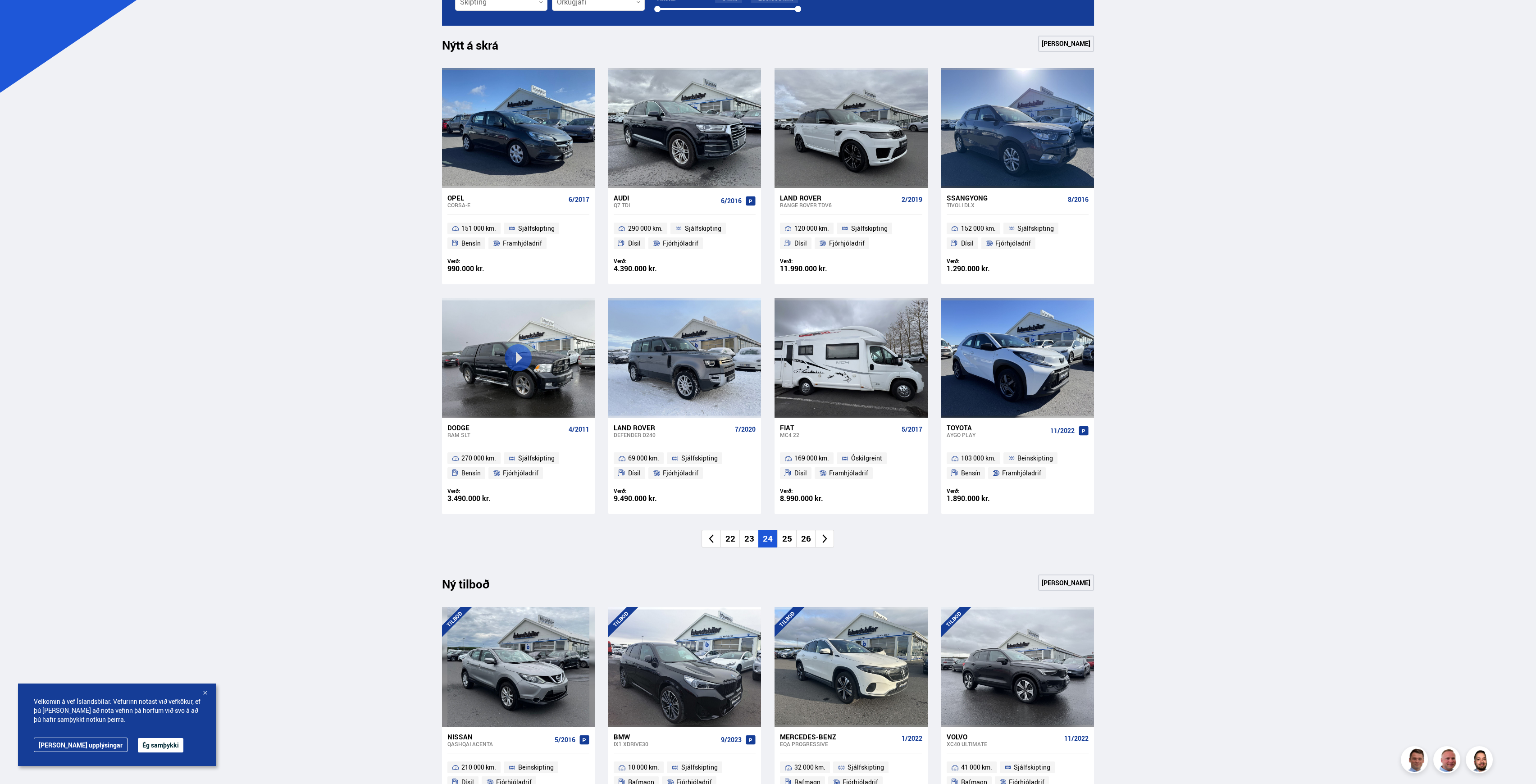
click at [786, 540] on li "25" at bounding box center [786, 538] width 19 height 17
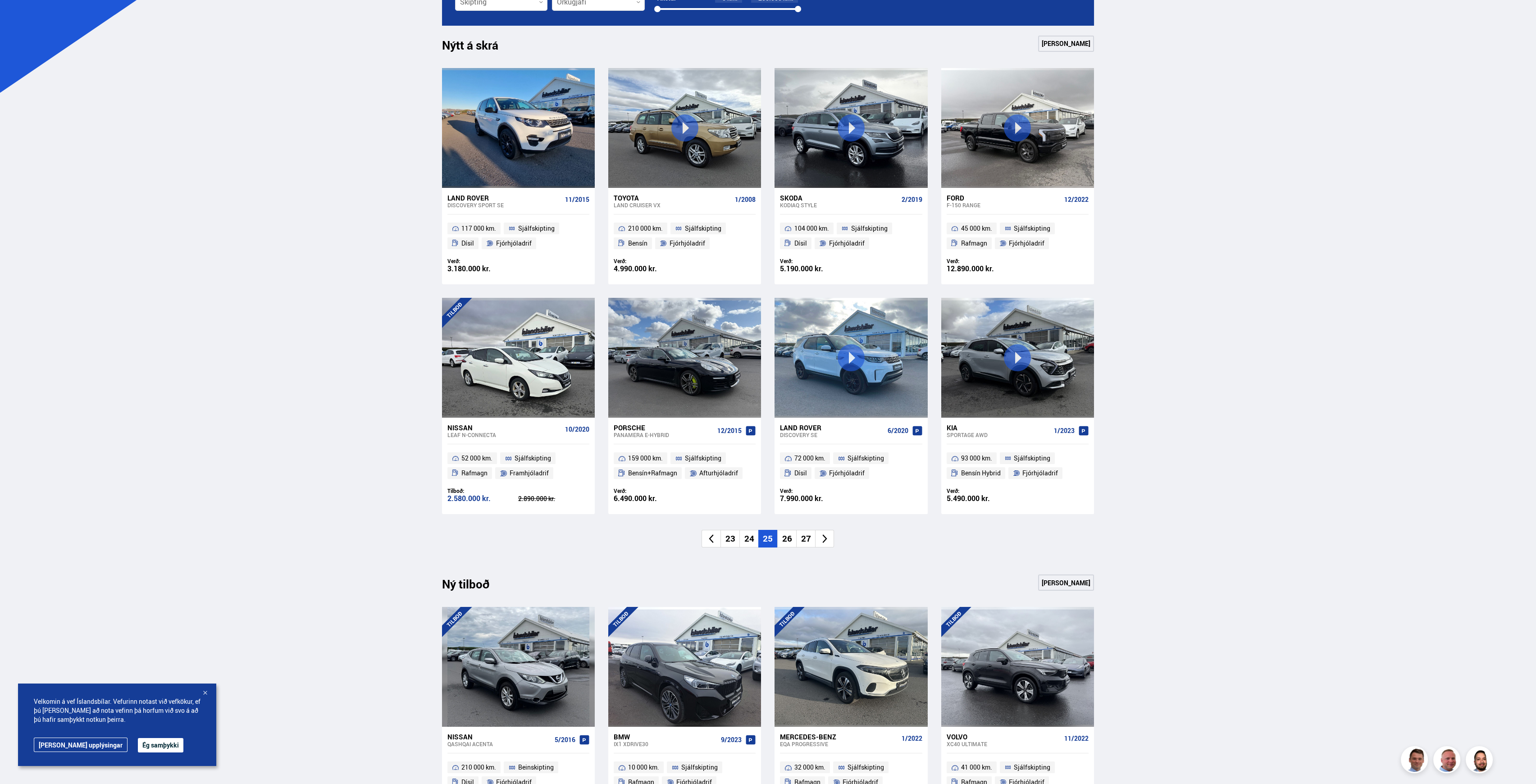
click at [788, 539] on li "26" at bounding box center [786, 538] width 19 height 17
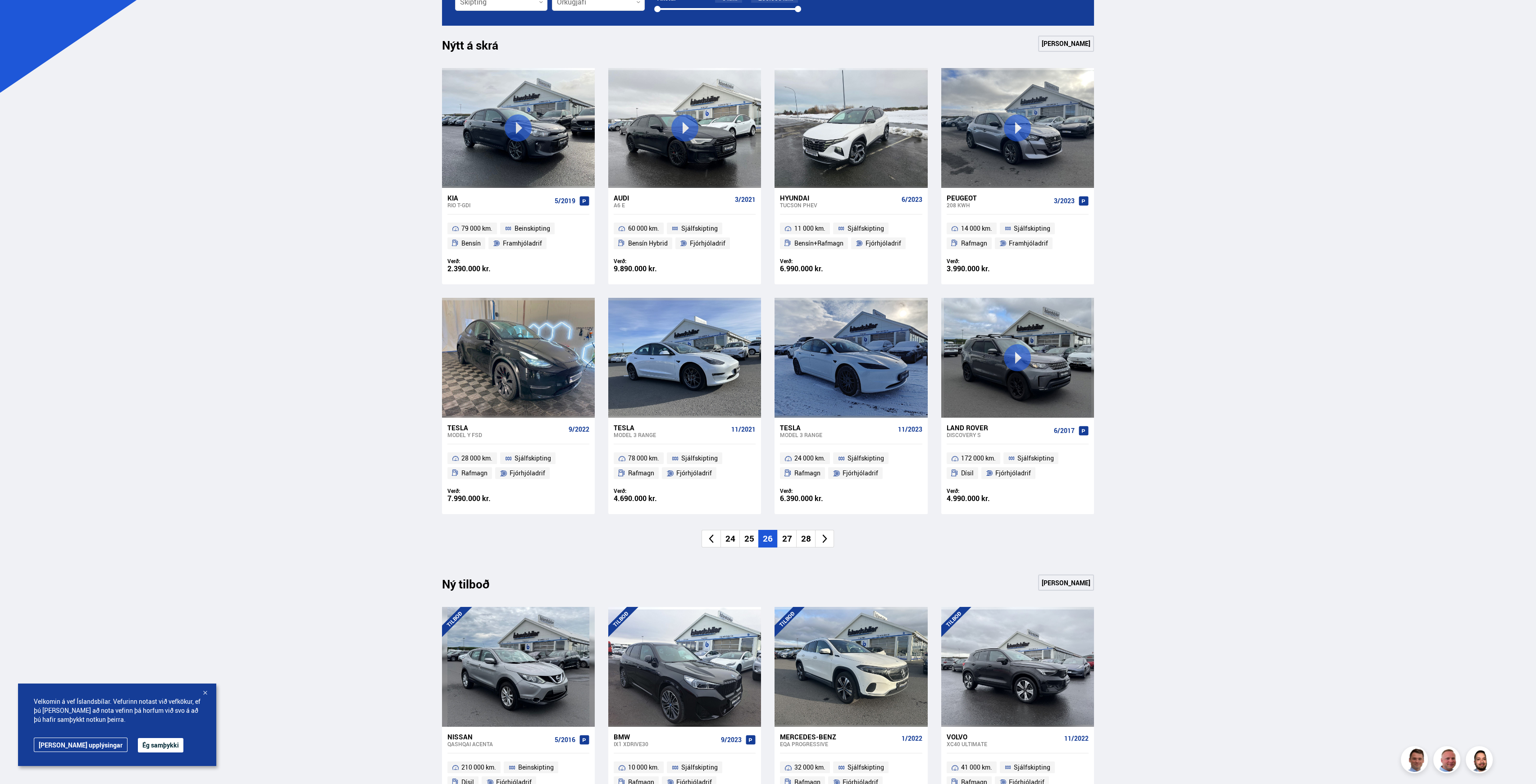
click at [784, 540] on li "27" at bounding box center [786, 538] width 19 height 17
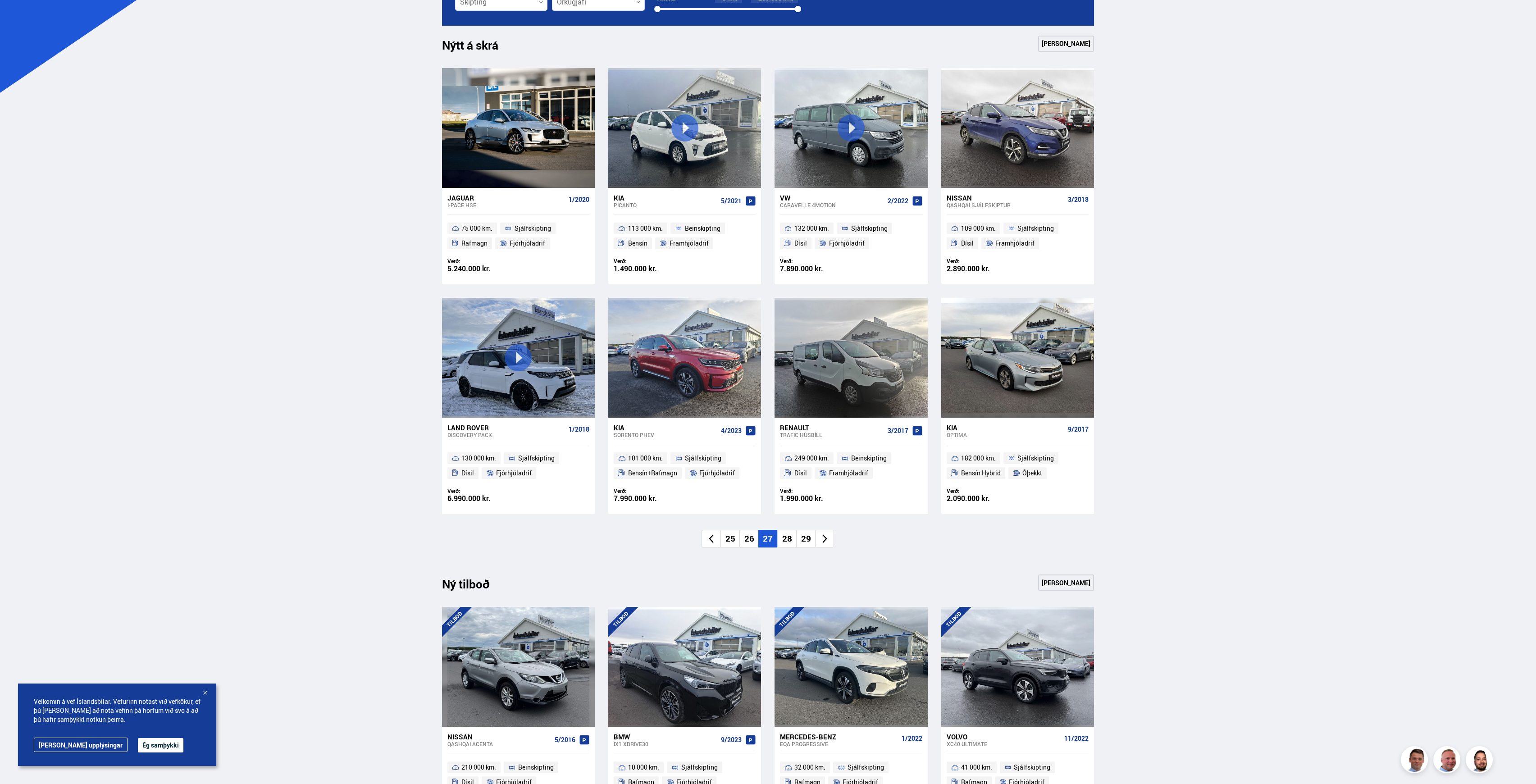
click at [785, 538] on li "28" at bounding box center [786, 538] width 19 height 17
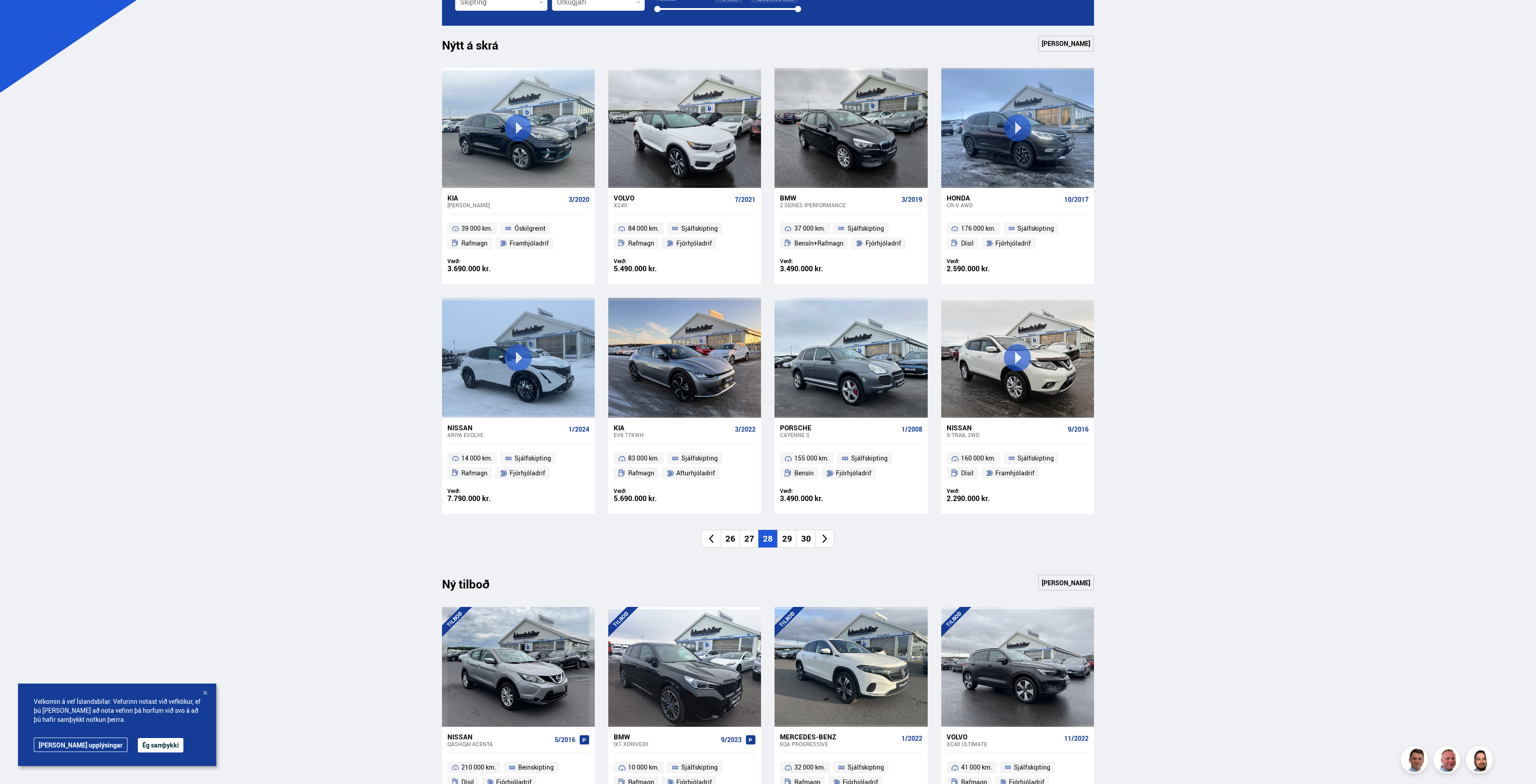
click at [786, 537] on li "29" at bounding box center [786, 538] width 19 height 17
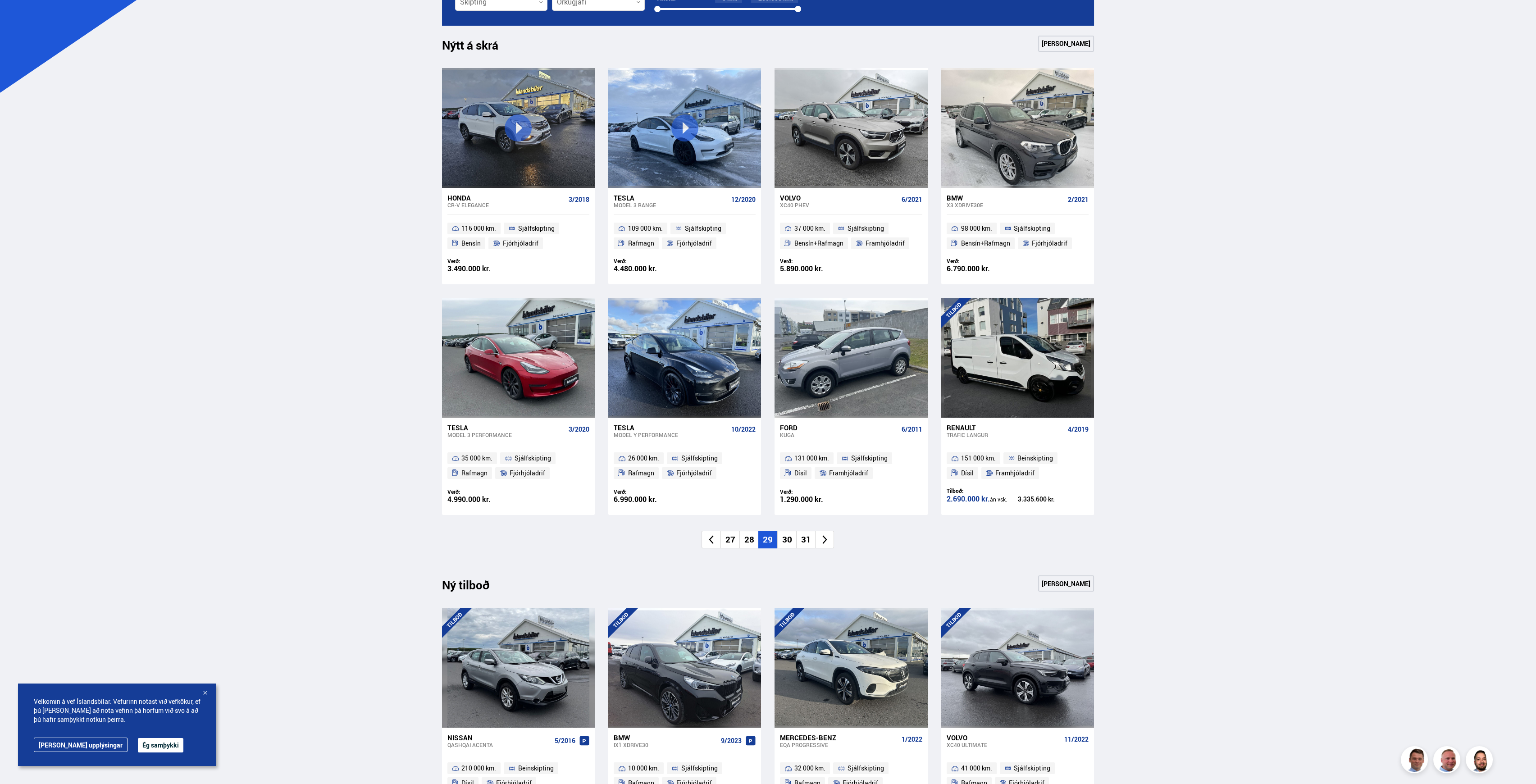
click at [784, 541] on li "30" at bounding box center [786, 539] width 19 height 17
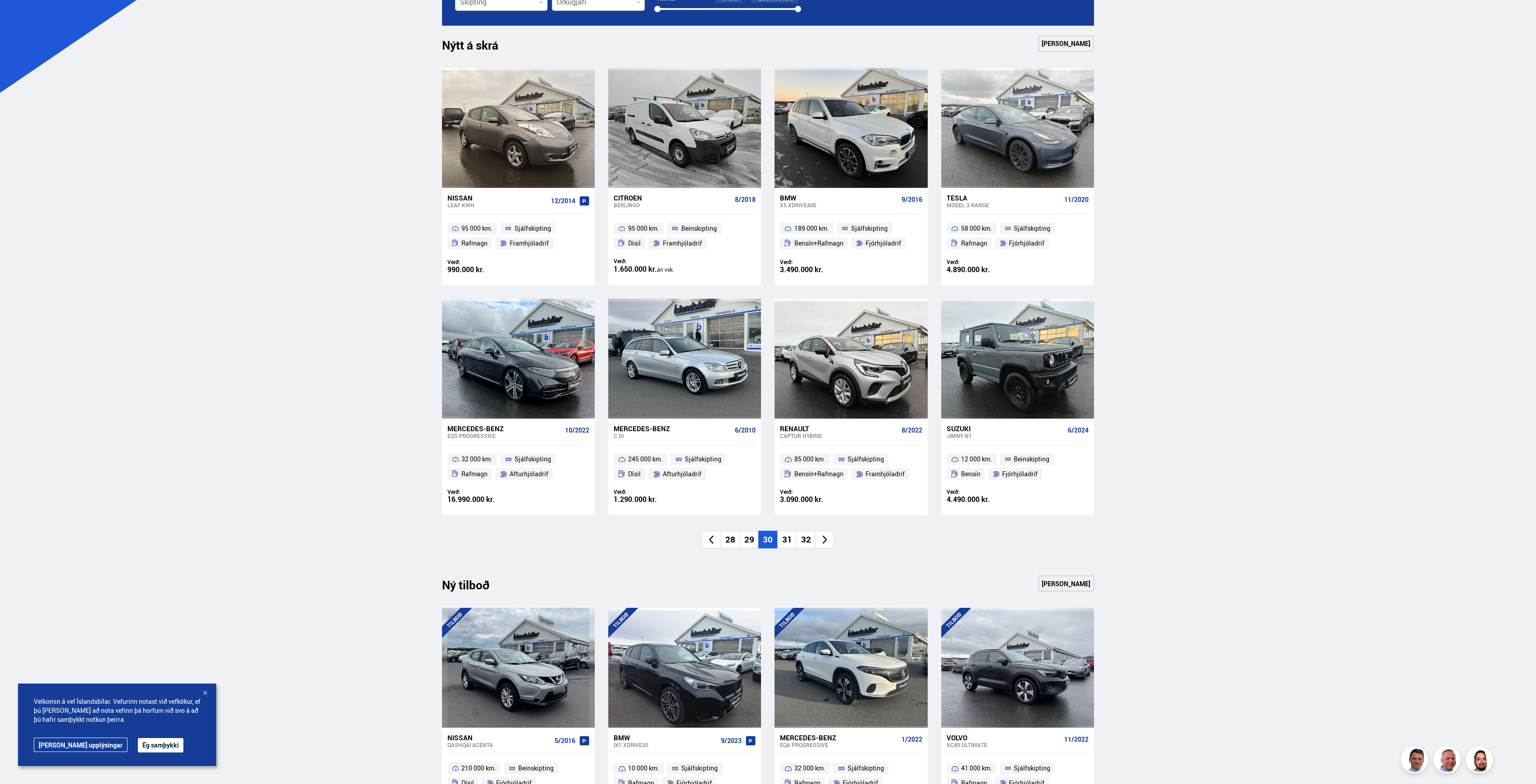
click at [785, 540] on li "31" at bounding box center [786, 539] width 19 height 17
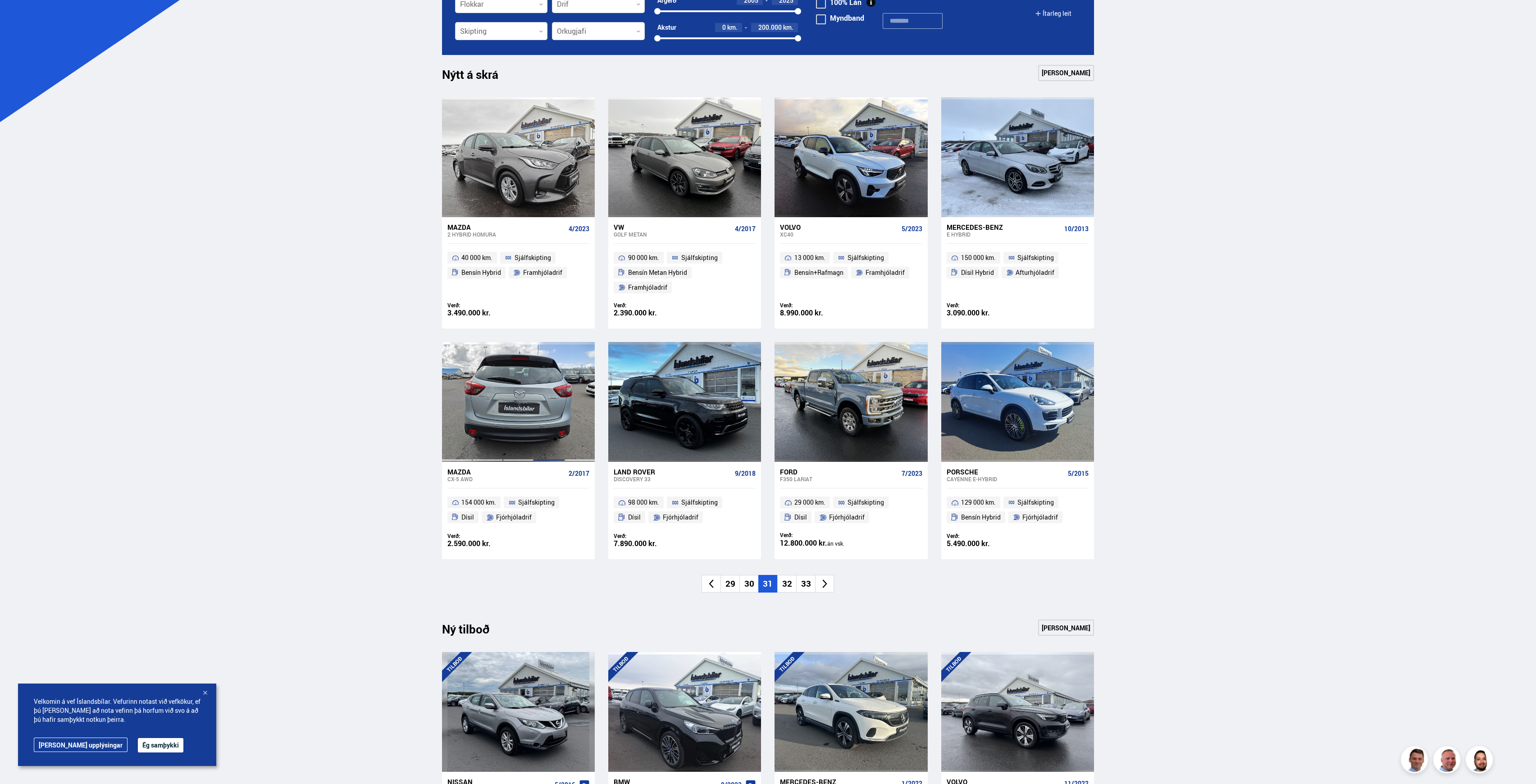
scroll to position [347, 0]
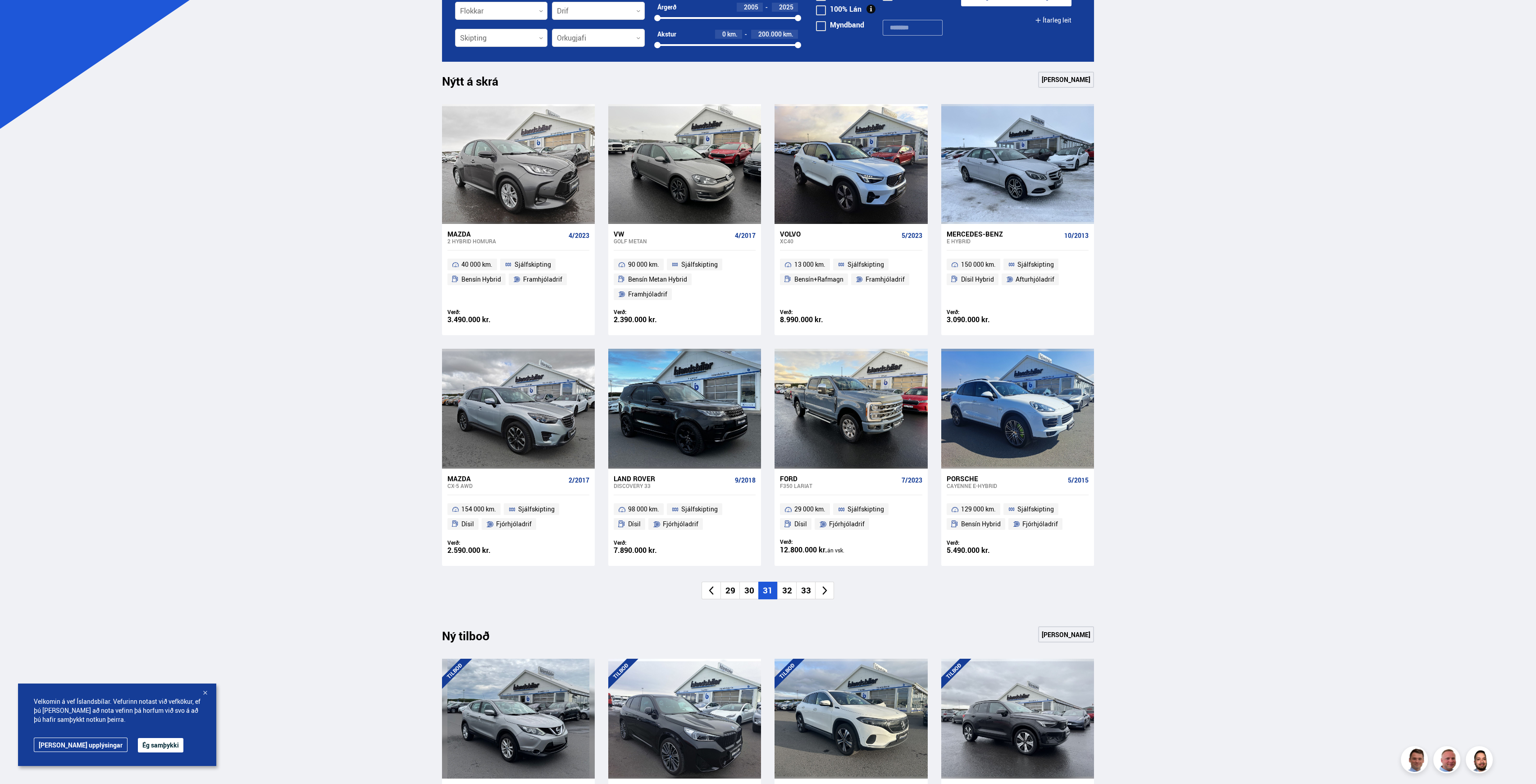
click at [789, 582] on li "32" at bounding box center [786, 590] width 19 height 17
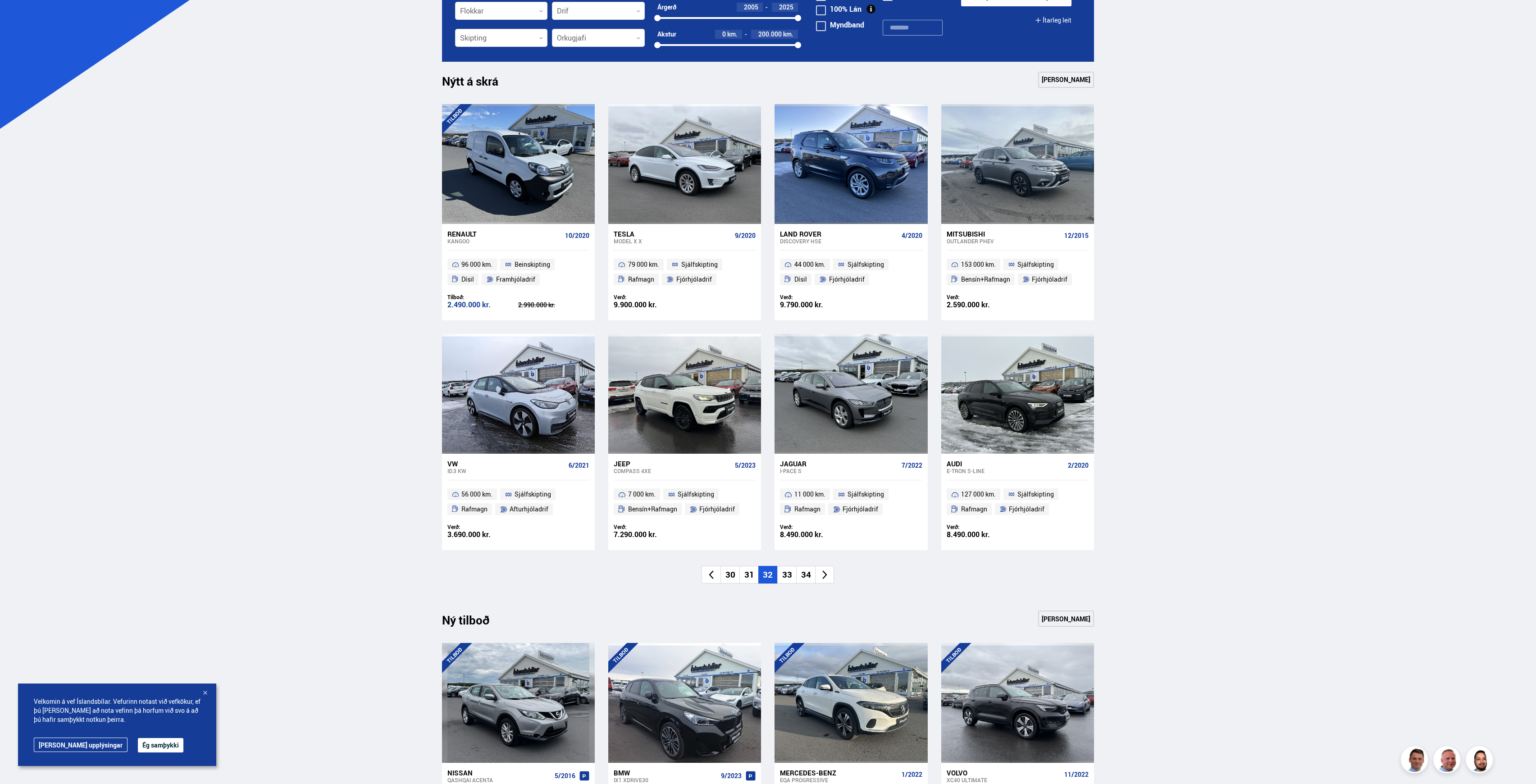
click at [786, 574] on li "33" at bounding box center [786, 574] width 19 height 17
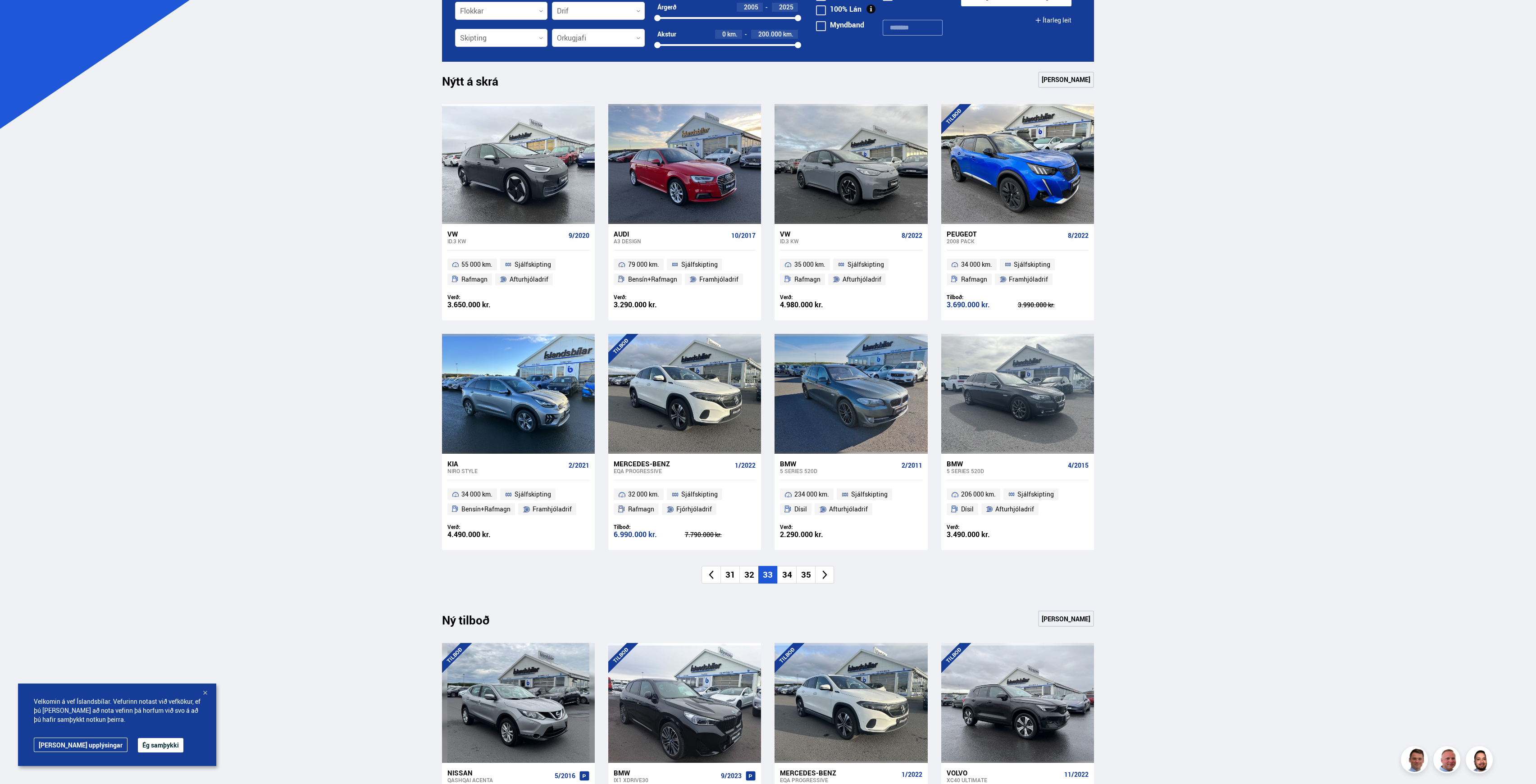
click at [785, 572] on li "34" at bounding box center [786, 574] width 19 height 17
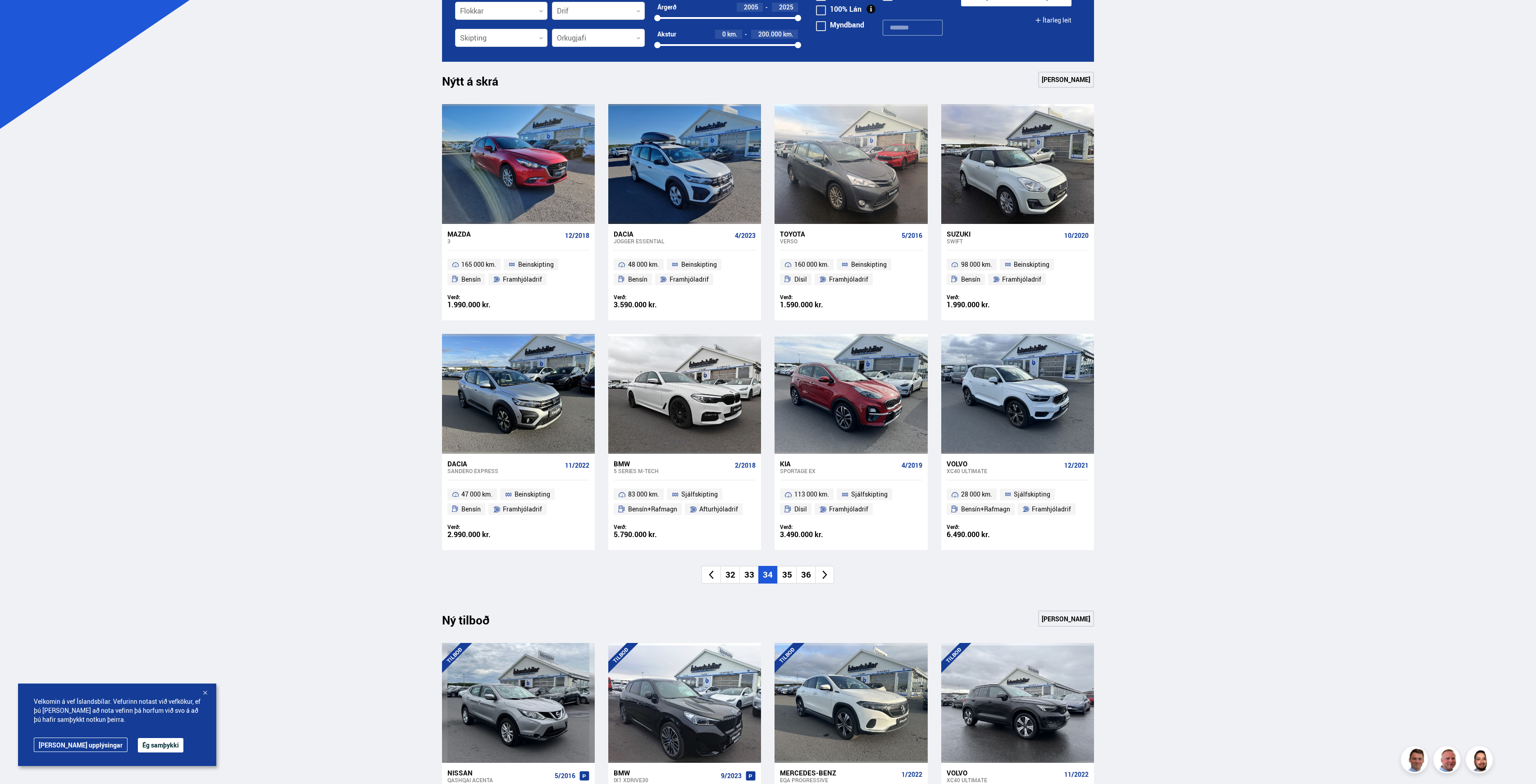
click at [788, 576] on li "35" at bounding box center [786, 574] width 19 height 17
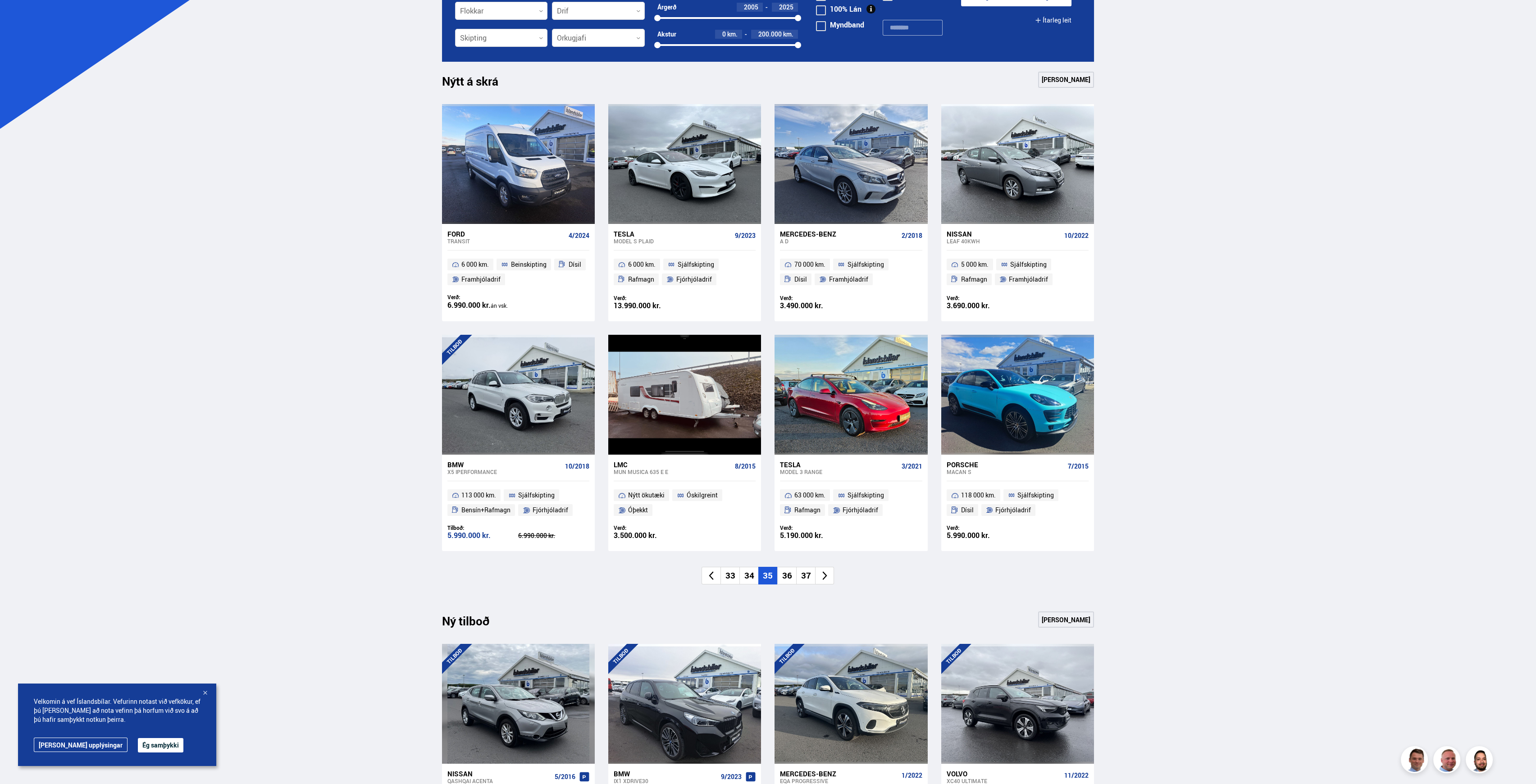
click at [789, 578] on li "36" at bounding box center [786, 575] width 19 height 17
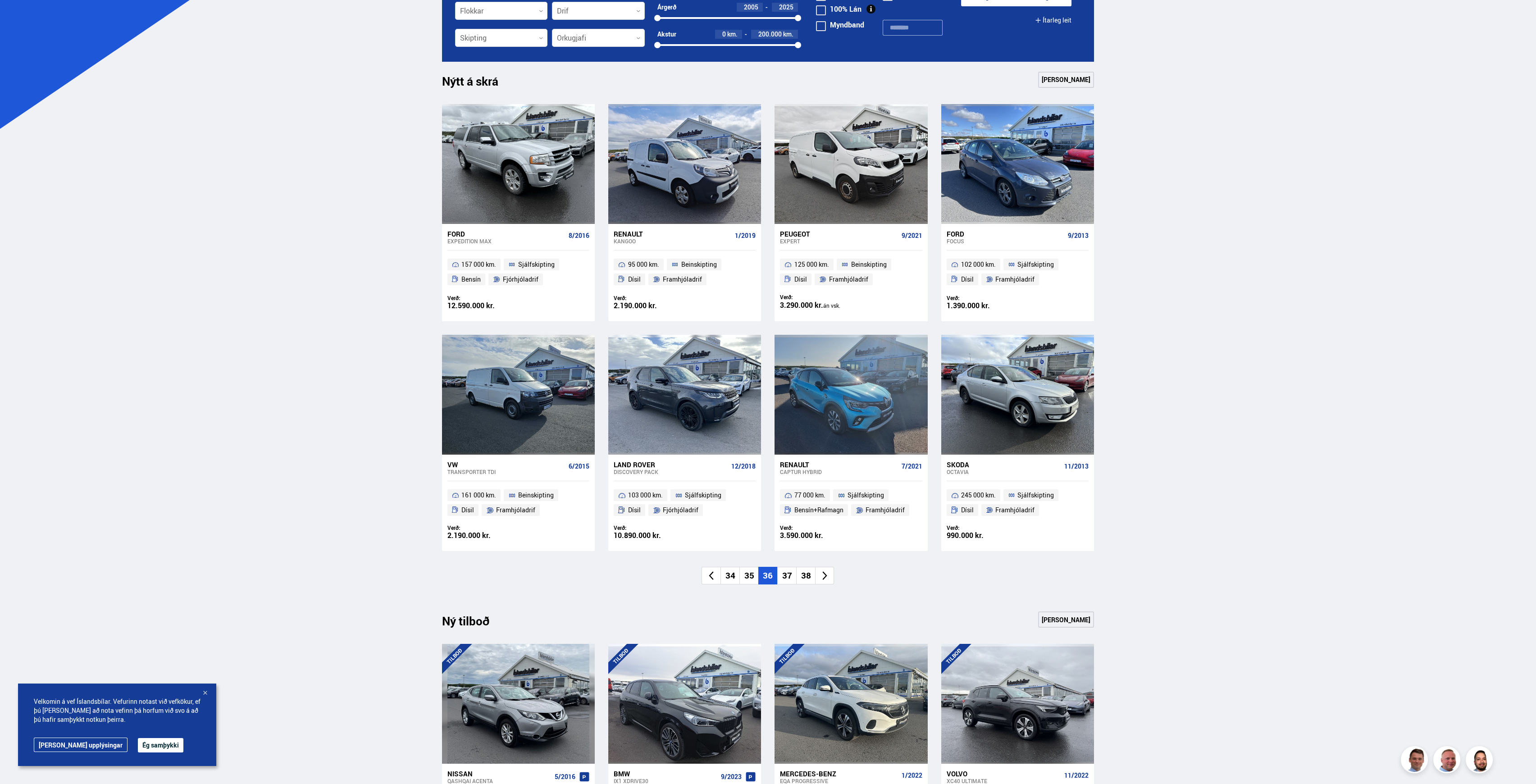
click at [786, 575] on li "37" at bounding box center [786, 575] width 19 height 17
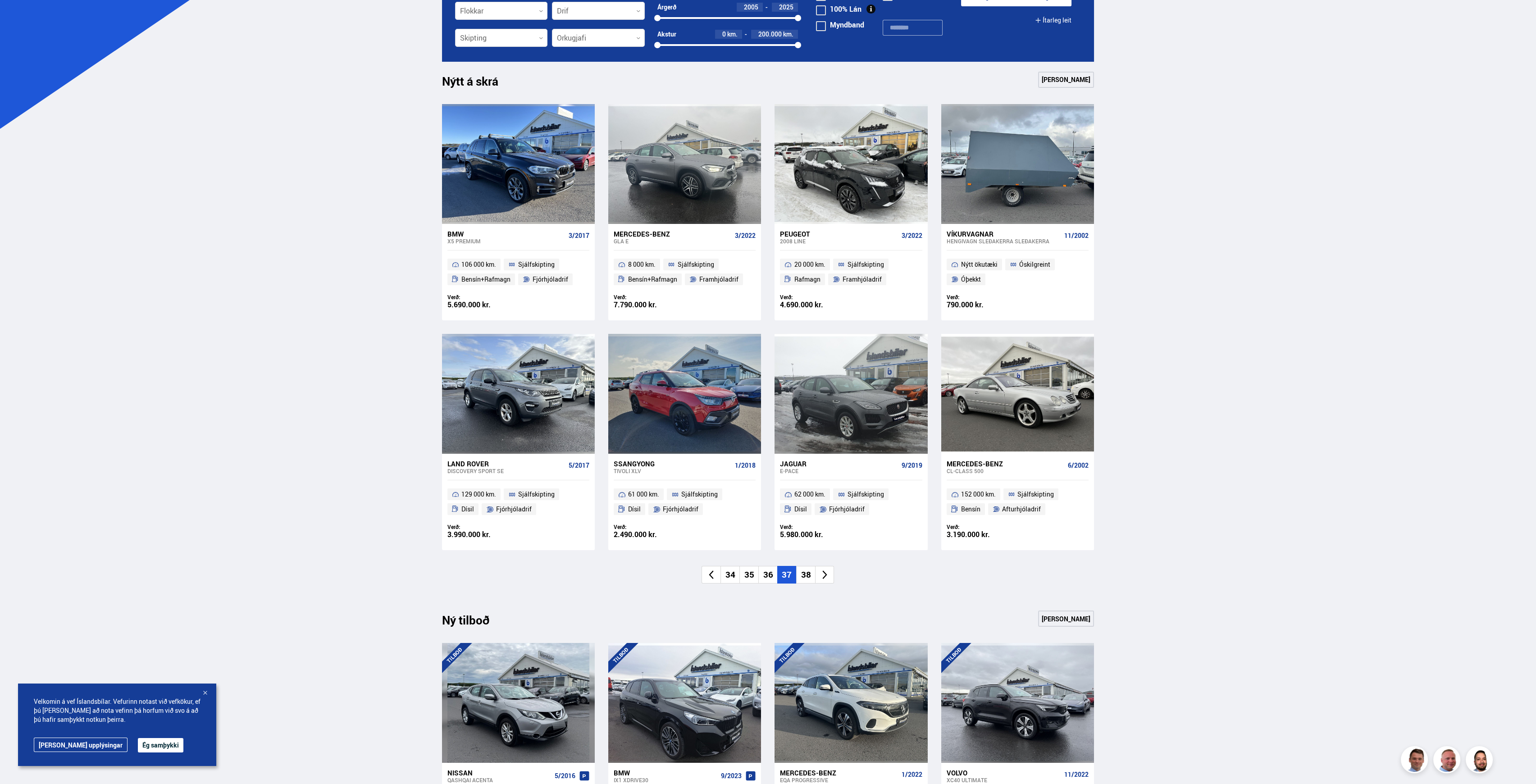
click at [801, 575] on li "38" at bounding box center [806, 574] width 19 height 17
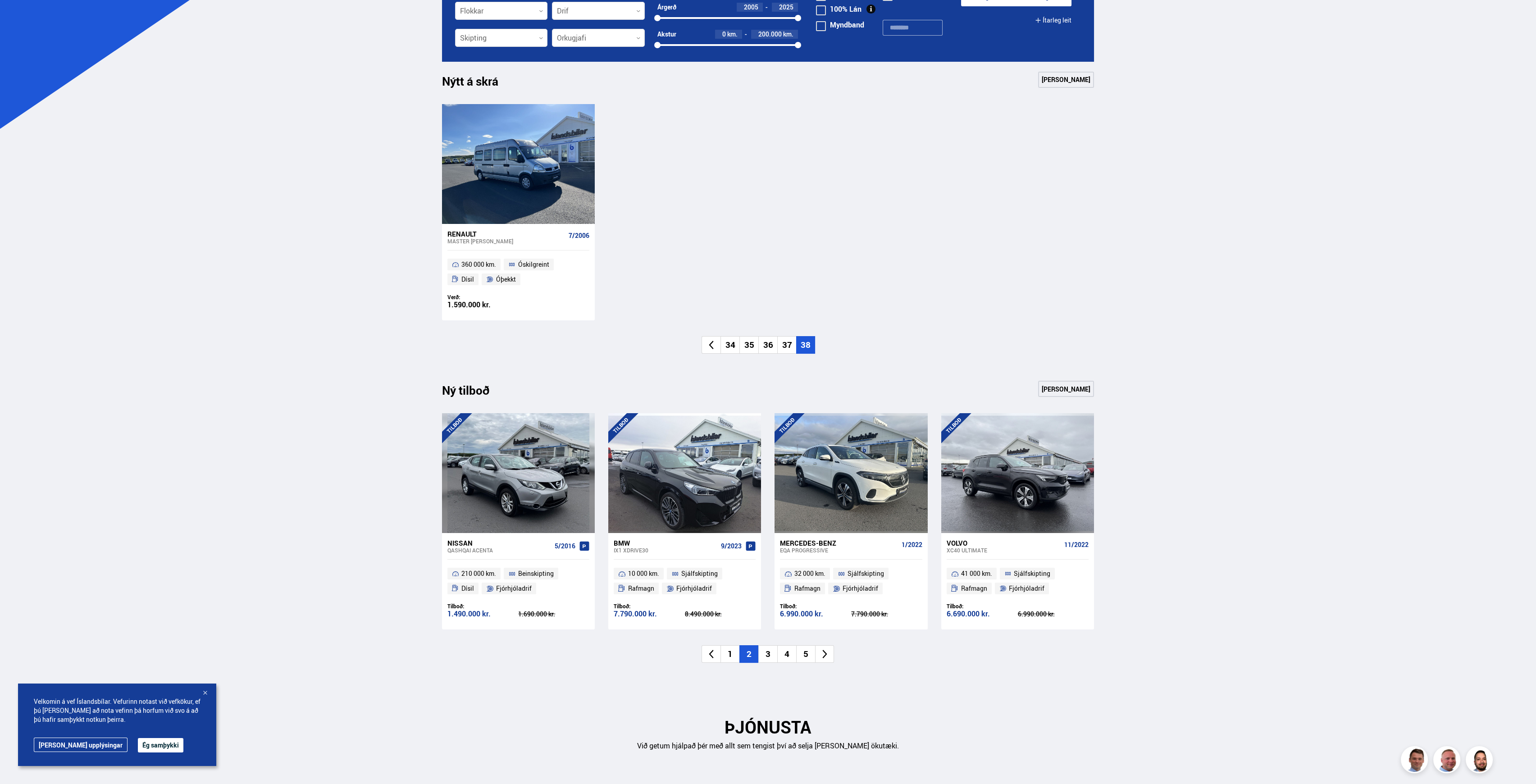
click at [771, 587] on li "3" at bounding box center [768, 653] width 19 height 17
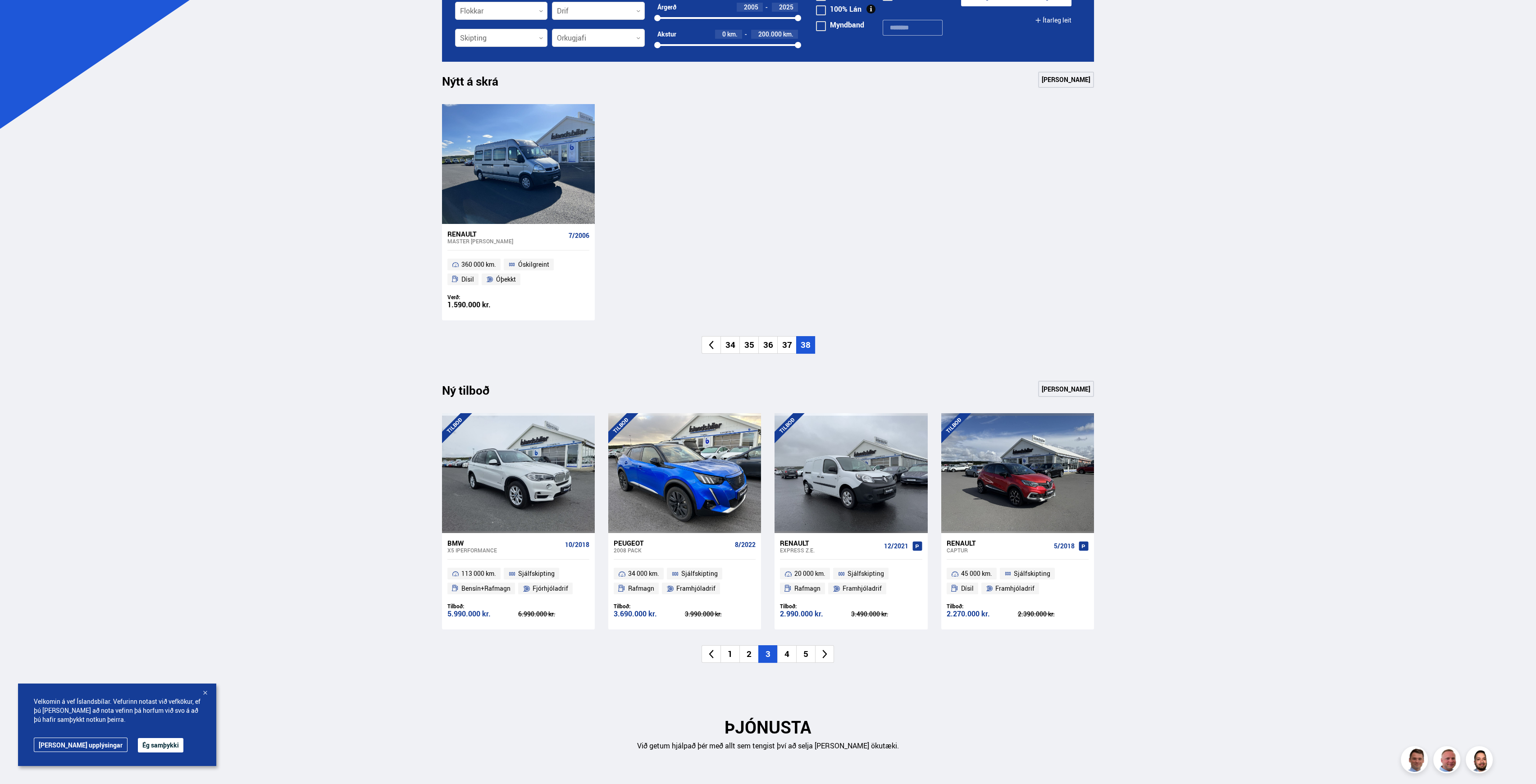
click at [783, 587] on li "4" at bounding box center [786, 653] width 19 height 17
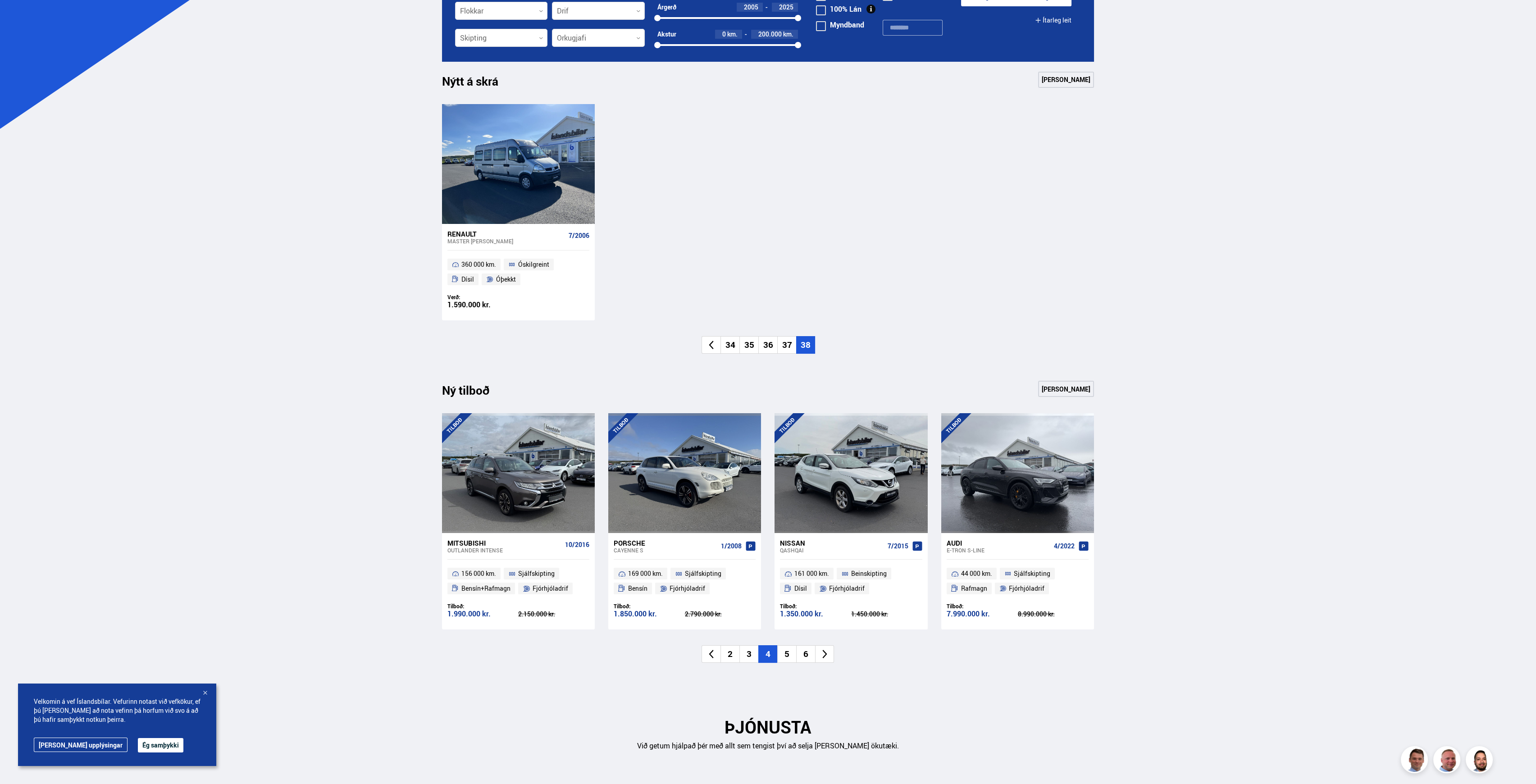
click at [786, 587] on li "5" at bounding box center [786, 653] width 19 height 17
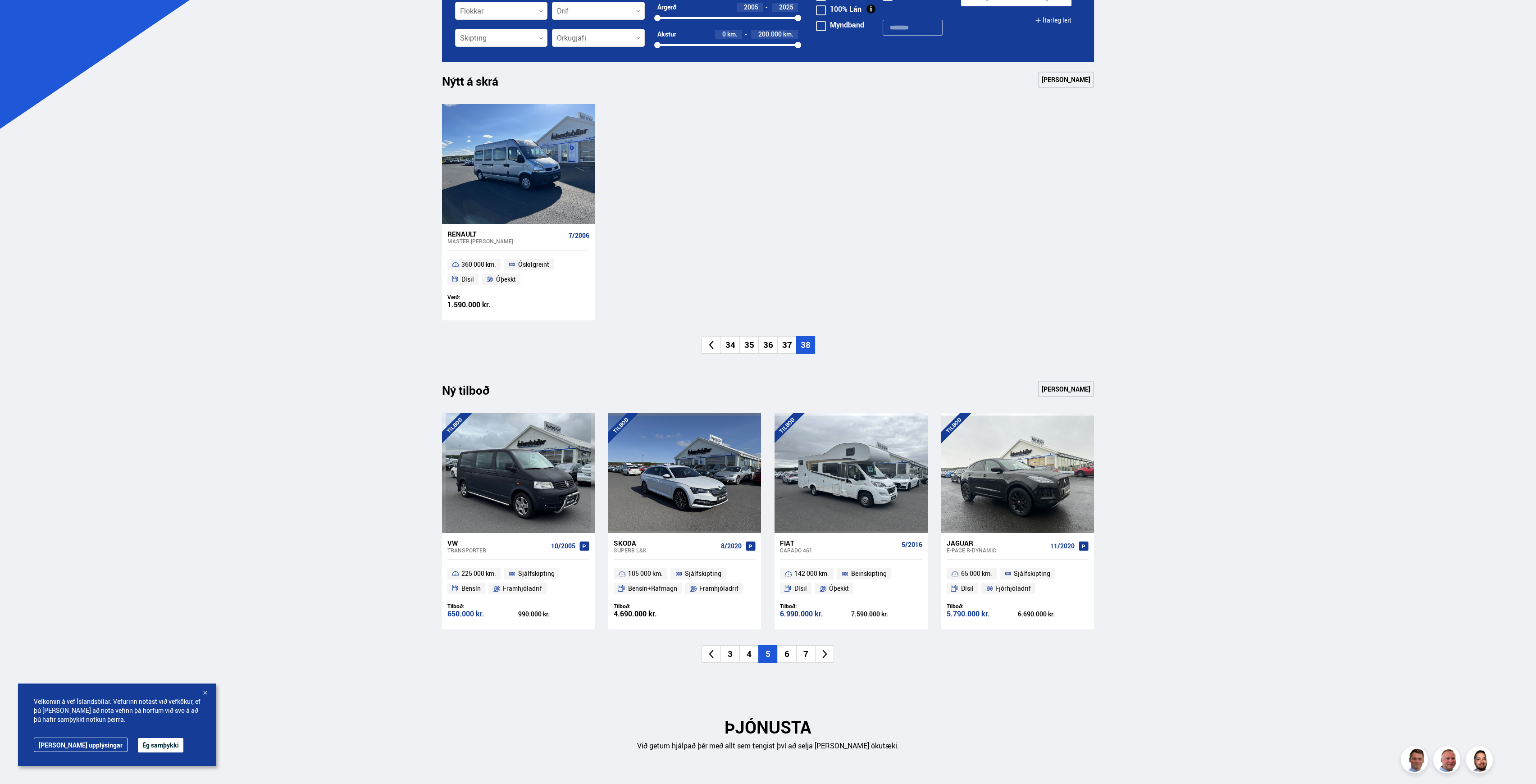
click at [792, 587] on li "6" at bounding box center [786, 653] width 19 height 17
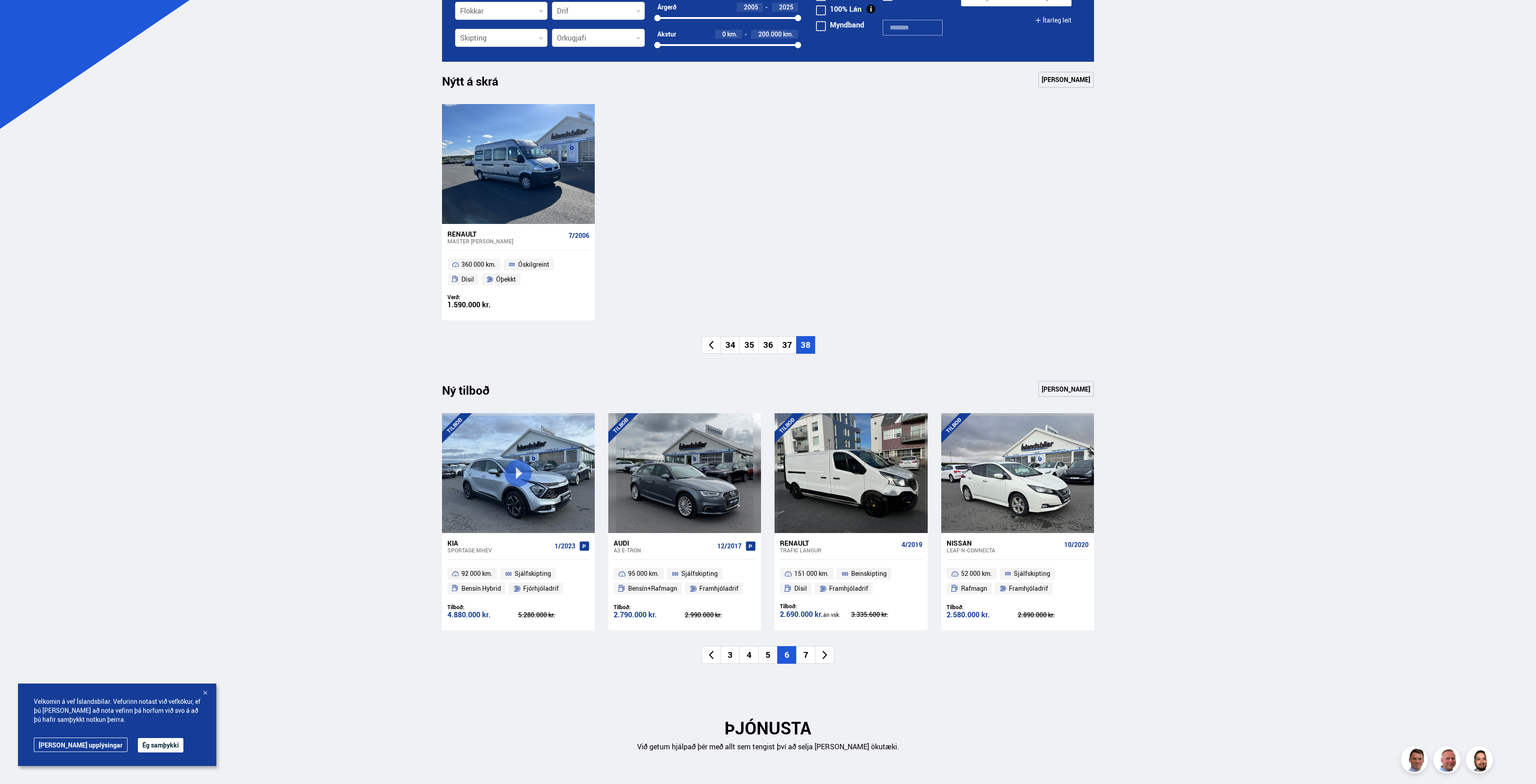
click at [800, 587] on li "7" at bounding box center [806, 655] width 19 height 17
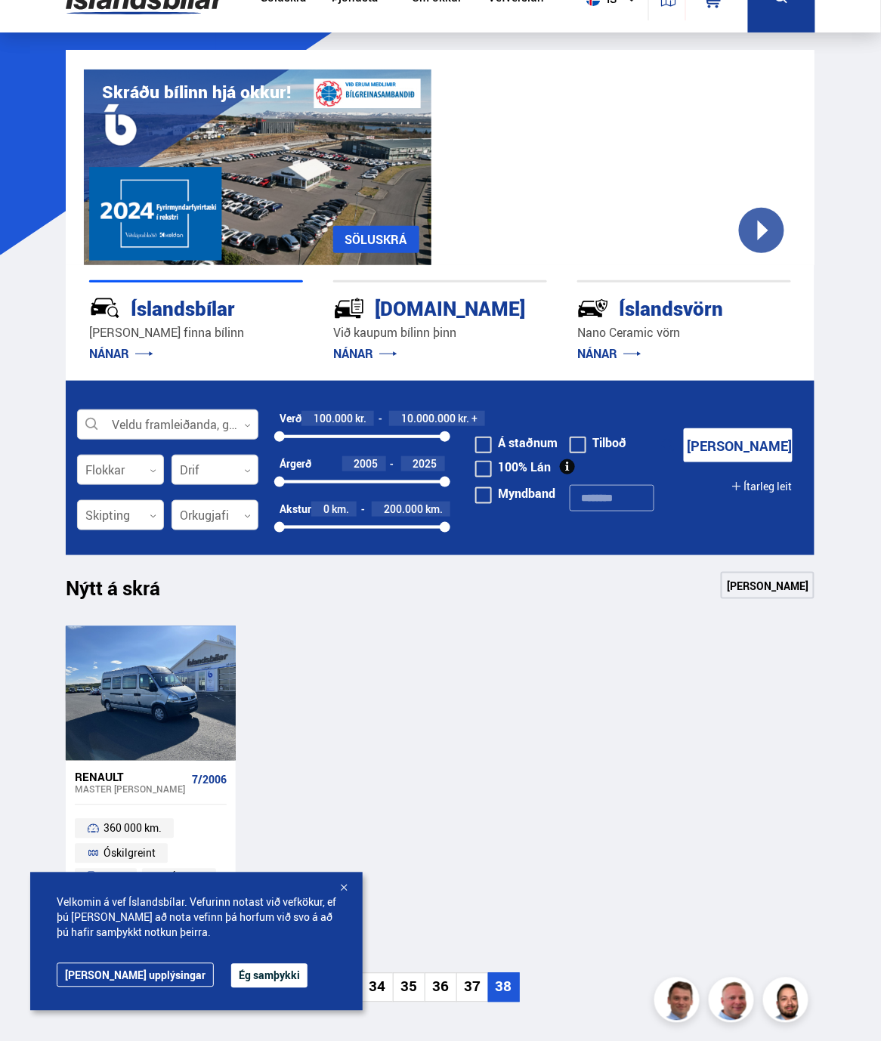
scroll to position [0, 0]
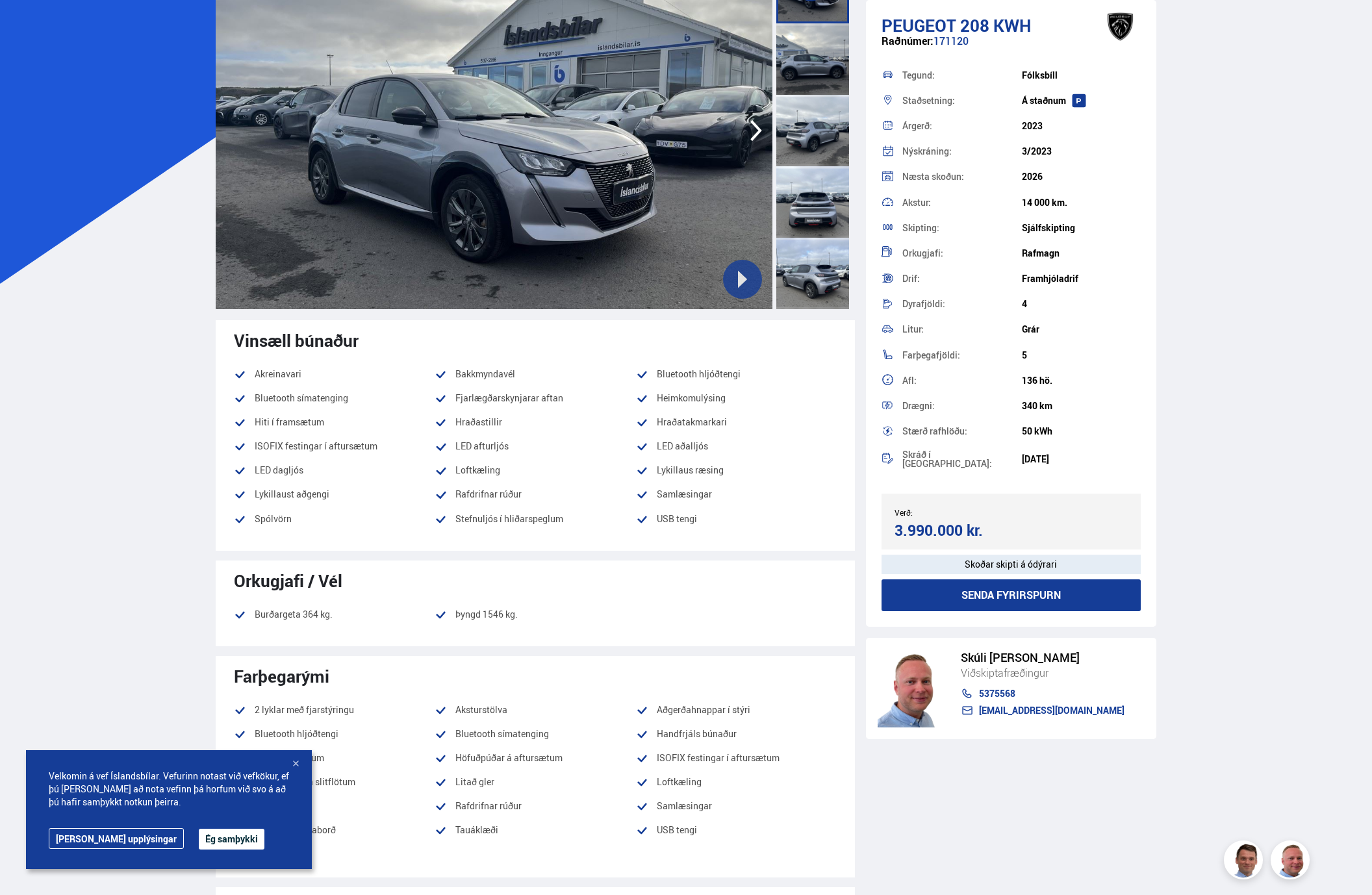
scroll to position [56, 0]
